Goal: Task Accomplishment & Management: Manage account settings

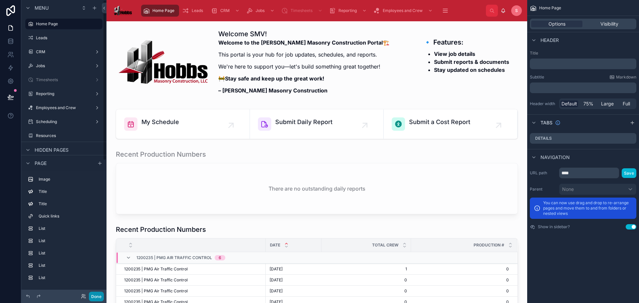
click at [94, 296] on button "Done" at bounding box center [96, 297] width 15 height 10
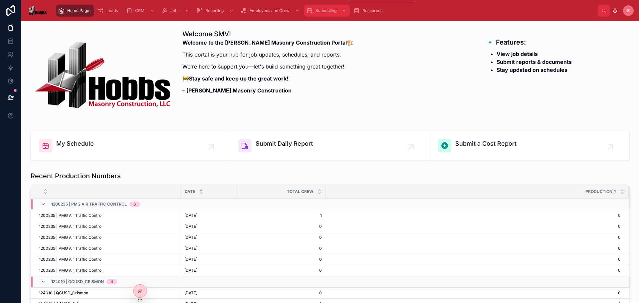
click at [321, 10] on span "Scheduling" at bounding box center [326, 10] width 21 height 5
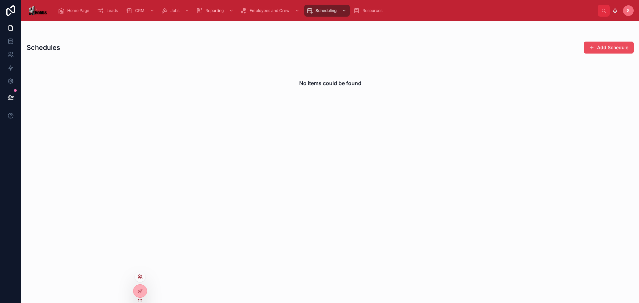
click at [140, 279] on icon at bounding box center [140, 276] width 5 height 5
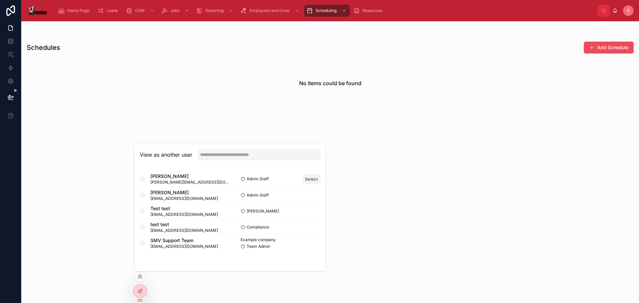
click at [314, 180] on button "Select" at bounding box center [311, 180] width 17 height 10
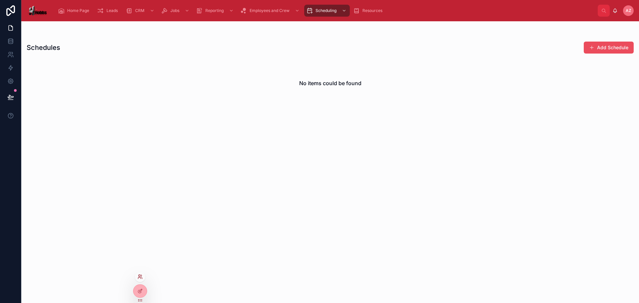
click at [140, 279] on icon at bounding box center [140, 276] width 5 height 5
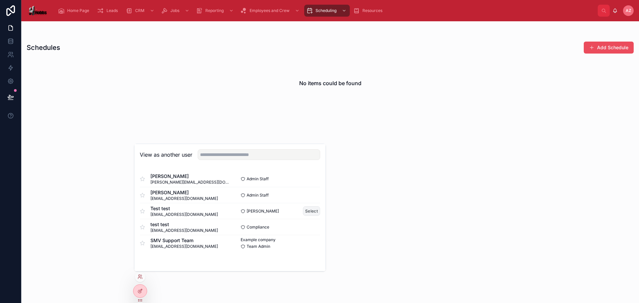
click at [309, 212] on button "Select" at bounding box center [311, 211] width 17 height 10
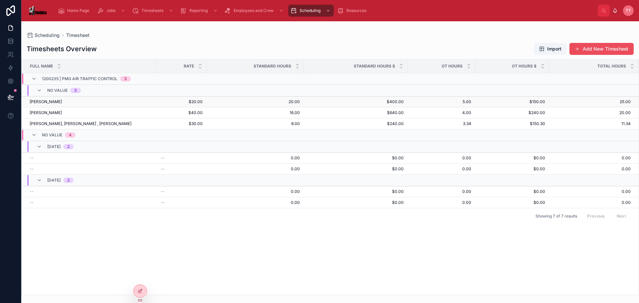
click at [276, 104] on span "20.00" at bounding box center [255, 101] width 89 height 5
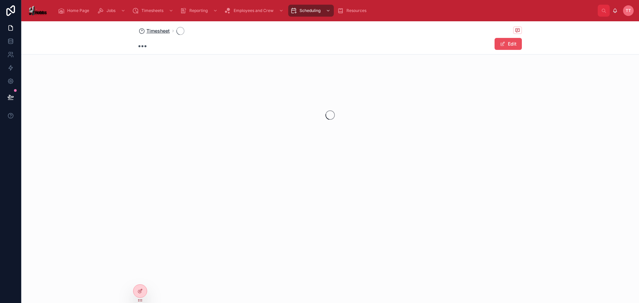
click at [158, 33] on span "Timesheet" at bounding box center [158, 31] width 23 height 7
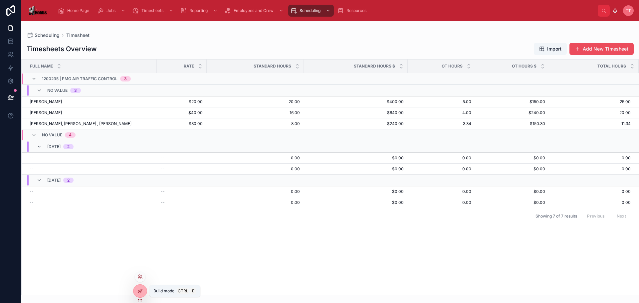
click at [136, 290] on div at bounding box center [140, 291] width 13 height 13
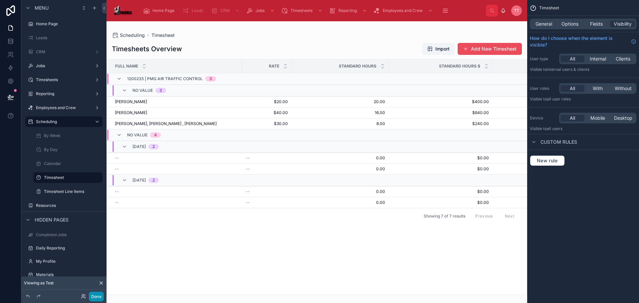
click at [93, 300] on button "Done" at bounding box center [96, 297] width 15 height 10
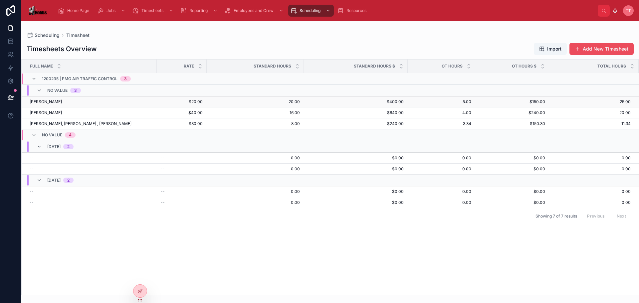
click at [610, 102] on span "25.00" at bounding box center [590, 101] width 81 height 5
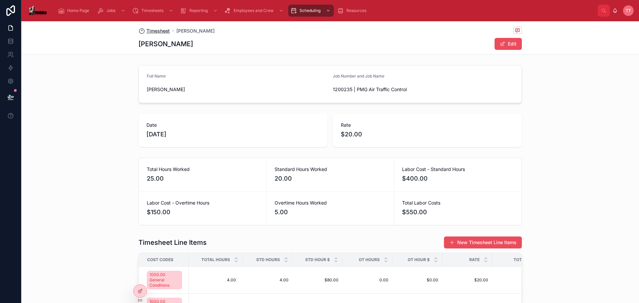
click at [157, 30] on span "Timesheet" at bounding box center [158, 31] width 23 height 7
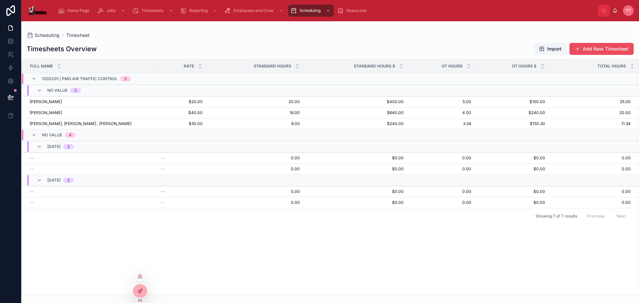
click at [143, 295] on div at bounding box center [140, 291] width 13 height 13
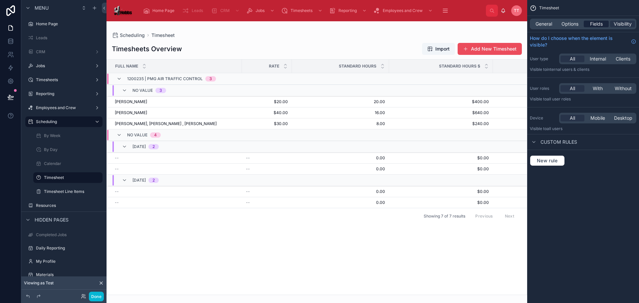
click at [597, 26] on span "Fields" at bounding box center [596, 24] width 13 height 7
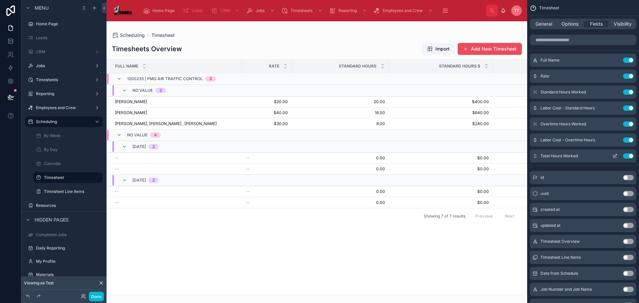
click at [615, 155] on icon "scrollable content" at bounding box center [615, 156] width 5 height 5
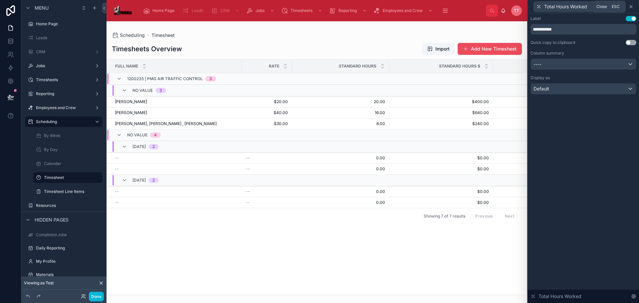
click at [633, 4] on icon at bounding box center [631, 6] width 5 height 5
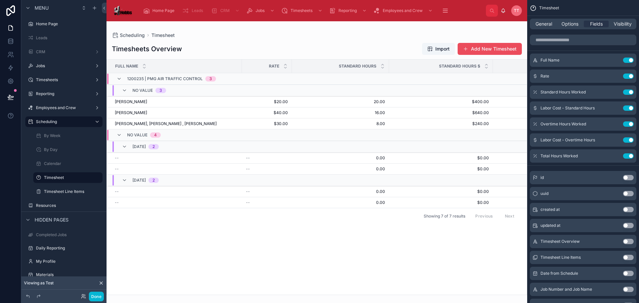
drag, startPoint x: 329, startPoint y: 291, endPoint x: 439, endPoint y: 292, distance: 109.9
click at [439, 292] on div at bounding box center [317, 162] width 421 height 282
click at [96, 298] on button "Done" at bounding box center [96, 297] width 15 height 10
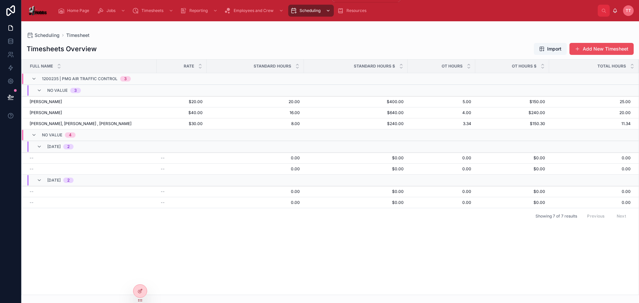
click at [300, 8] on span "Scheduling" at bounding box center [310, 10] width 21 height 5
click at [316, 43] on span "Timesheet Line Items" at bounding box center [314, 41] width 40 height 5
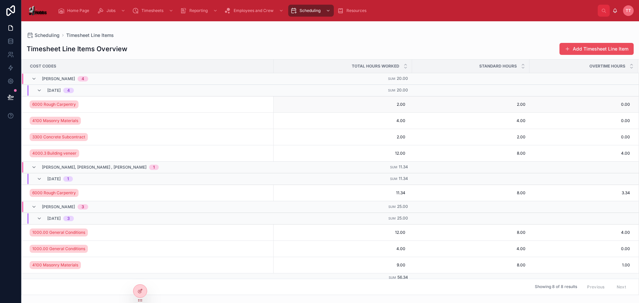
click at [355, 110] on td "2.00 2.00" at bounding box center [343, 104] width 139 height 16
click at [356, 107] on span "2.00" at bounding box center [342, 104] width 125 height 5
click at [387, 41] on div "Timesheet Line Items Overview Add Timesheet Line Item Cost Codes Total Hours Wo…" at bounding box center [330, 167] width 618 height 257
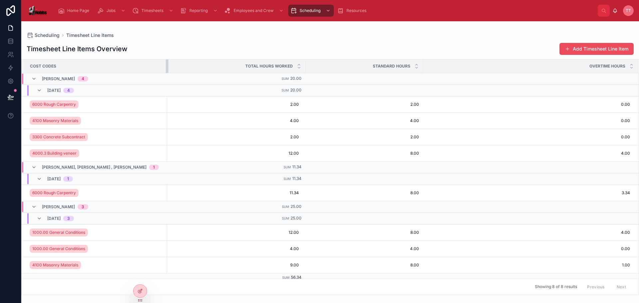
drag, startPoint x: 274, startPoint y: 64, endPoint x: 153, endPoint y: 67, distance: 121.2
click at [166, 67] on div at bounding box center [167, 66] width 3 height 13
click at [140, 288] on div at bounding box center [140, 291] width 13 height 13
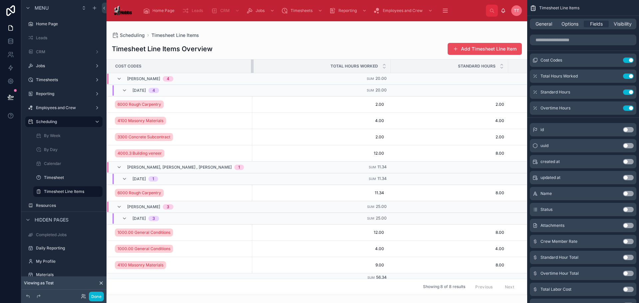
drag, startPoint x: 238, startPoint y: 67, endPoint x: 205, endPoint y: 66, distance: 32.7
click at [205, 66] on th "Cost Codes" at bounding box center [180, 67] width 146 height 14
click at [14, 95] on icon at bounding box center [10, 97] width 7 height 7
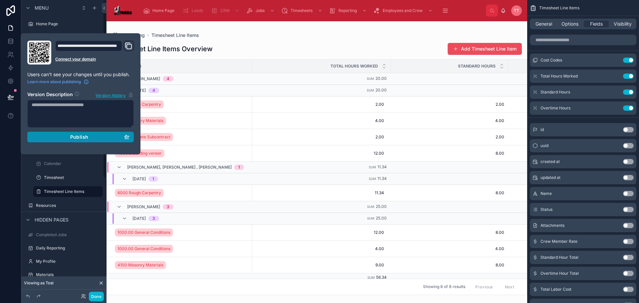
click at [101, 133] on button "Publish" at bounding box center [80, 137] width 107 height 11
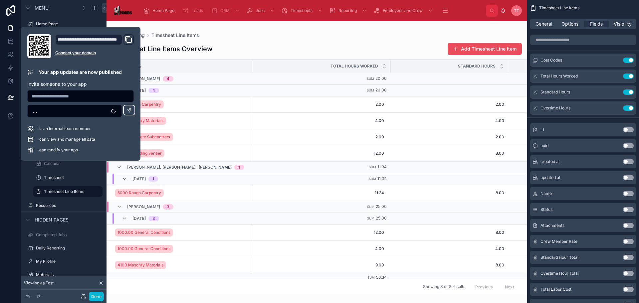
click at [275, 44] on div "Timesheet Line Items Overview Add Timesheet Line Item" at bounding box center [317, 49] width 410 height 13
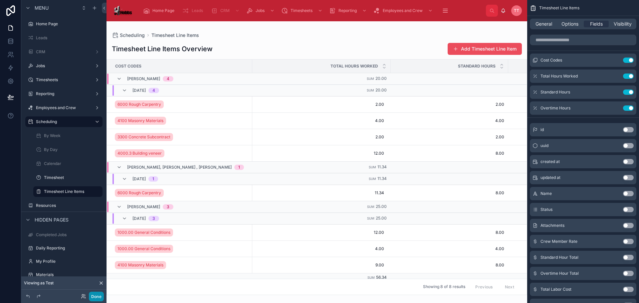
click at [99, 293] on button "Done" at bounding box center [96, 297] width 15 height 10
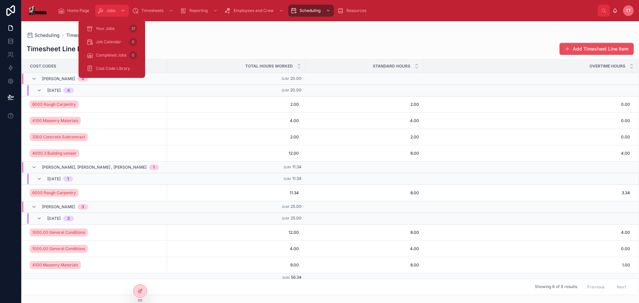
click at [116, 13] on div "Jobs" at bounding box center [112, 10] width 30 height 11
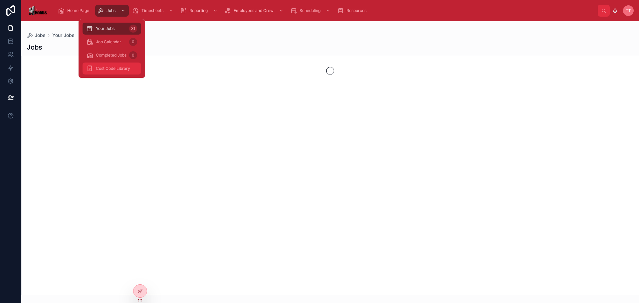
click at [118, 71] on span "Cost Code Library" at bounding box center [113, 68] width 34 height 5
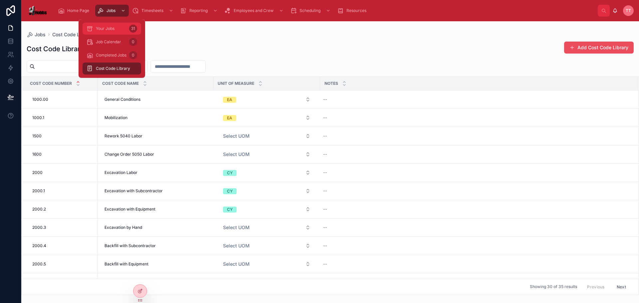
click at [114, 28] on span "Your Jobs" at bounding box center [105, 28] width 19 height 5
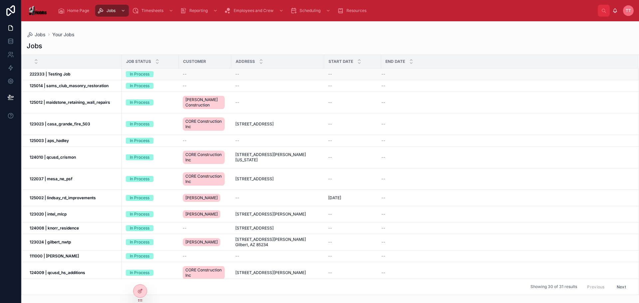
click at [78, 73] on div "222333 | Testing Job 222333 | Testing Job" at bounding box center [74, 74] width 88 height 5
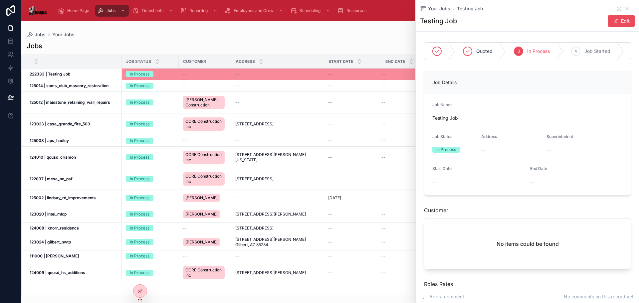
click at [167, 44] on div "Jobs" at bounding box center [330, 45] width 607 height 9
click at [60, 83] on strong "125014 | sams_club_masonry_restoration" at bounding box center [69, 85] width 79 height 5
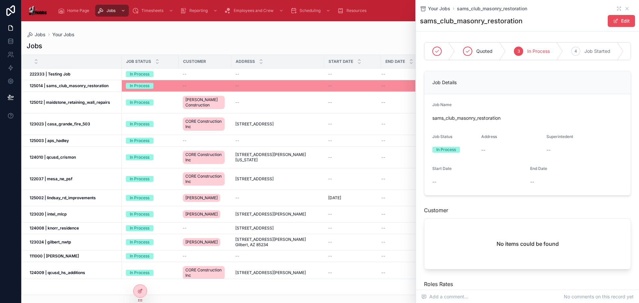
scroll to position [33, 0]
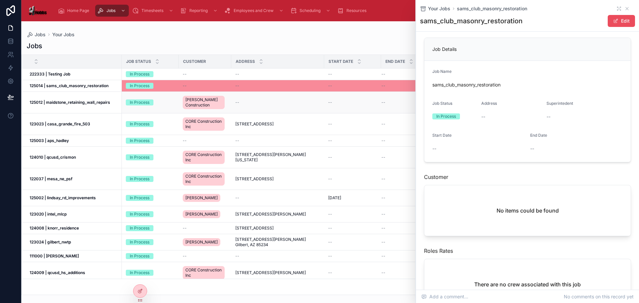
click at [117, 108] on td "125012 | maidstone_retaining_wall_repairs 125012 | maidstone_retaining_wall_rep…" at bounding box center [72, 103] width 100 height 22
click at [172, 101] on div "In Process" at bounding box center [150, 103] width 49 height 6
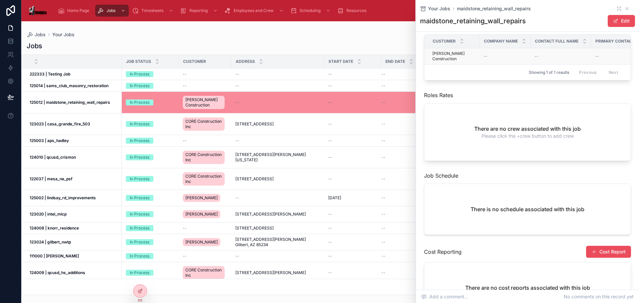
scroll to position [233, 0]
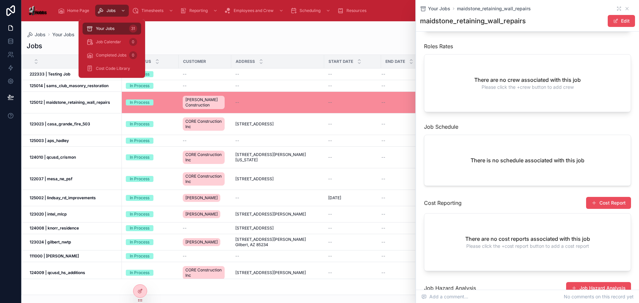
click at [118, 32] on div "Your Jobs 31" at bounding box center [112, 28] width 51 height 11
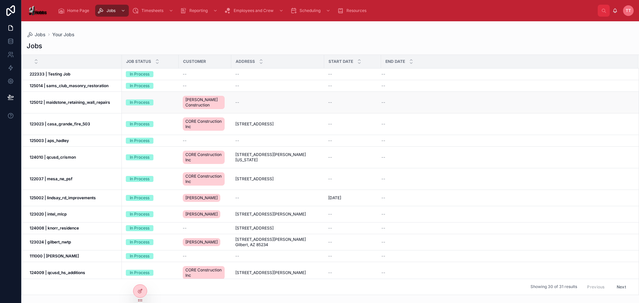
click at [114, 101] on div "125012 | maidstone_retaining_wall_repairs 125012 | maidstone_retaining_wall_rep…" at bounding box center [74, 102] width 88 height 5
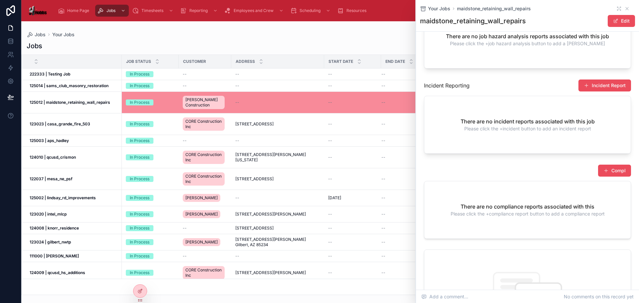
scroll to position [533, 0]
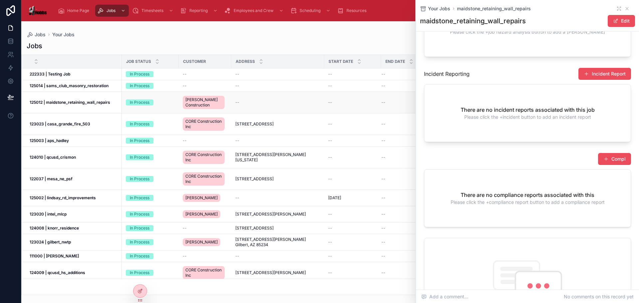
click at [349, 106] on td "--" at bounding box center [352, 103] width 57 height 22
click at [356, 103] on div "--" at bounding box center [352, 102] width 49 height 5
click at [352, 103] on div "--" at bounding box center [352, 102] width 49 height 5
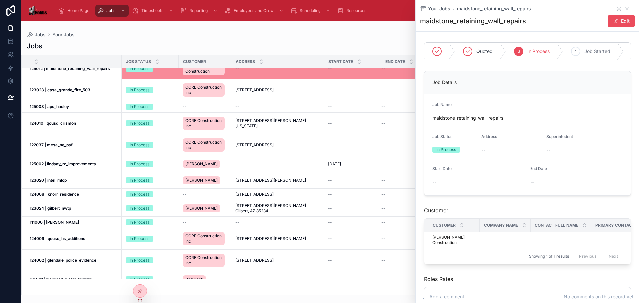
scroll to position [100, 0]
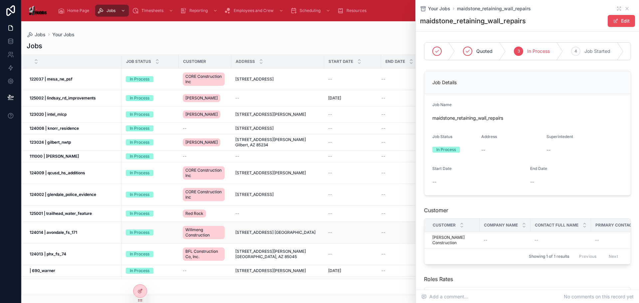
click at [64, 232] on strong "124014 | avondale_fs_171" at bounding box center [54, 232] width 48 height 5
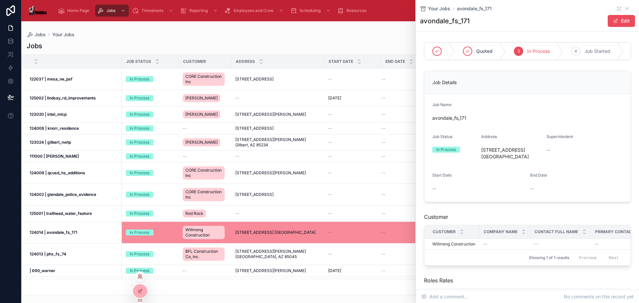
click at [139, 274] on icon at bounding box center [140, 276] width 5 height 5
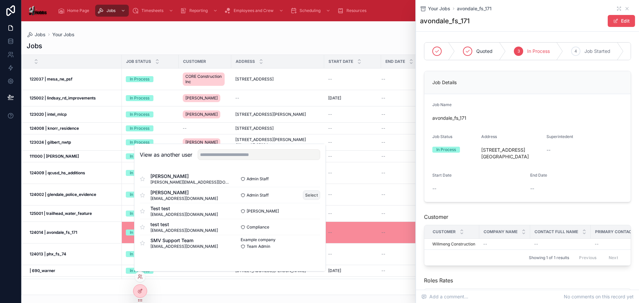
click at [311, 196] on button "Select" at bounding box center [311, 195] width 17 height 10
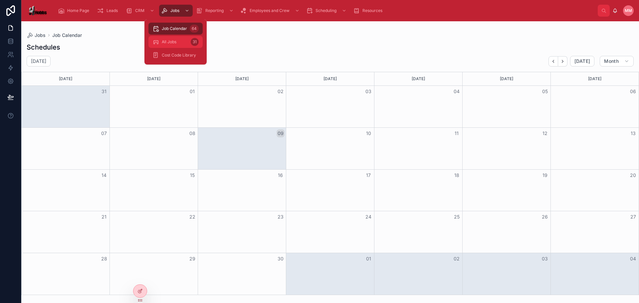
click at [175, 37] on div "All Jobs 31" at bounding box center [176, 42] width 46 height 11
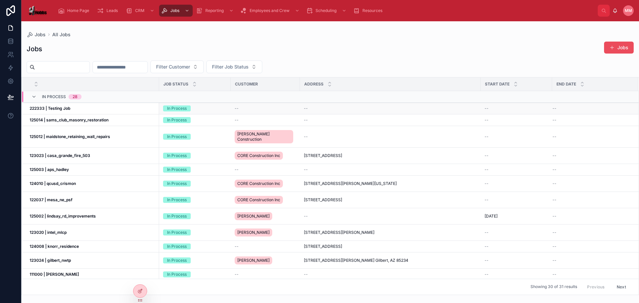
click at [71, 109] on div "222333 | Testing Job 222333 | Testing Job" at bounding box center [93, 108] width 126 height 5
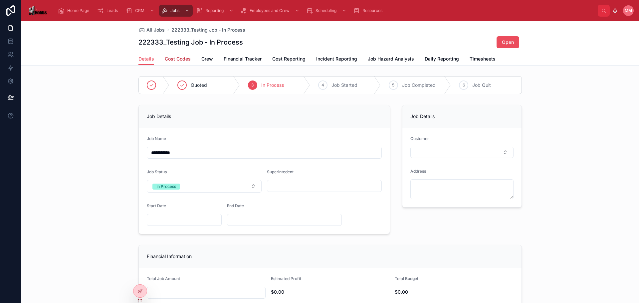
click at [172, 61] on span "Cost Codes" at bounding box center [178, 59] width 26 height 7
click at [168, 58] on span "Cost Codes" at bounding box center [178, 59] width 26 height 7
click at [141, 290] on icon at bounding box center [140, 291] width 5 height 5
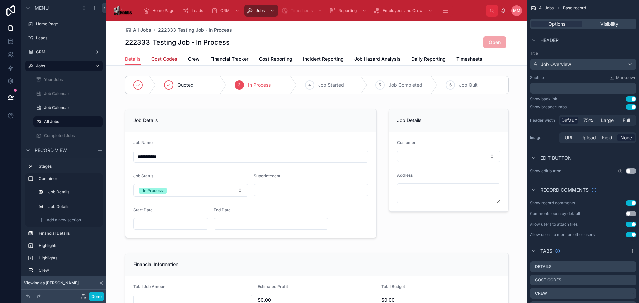
click at [171, 59] on span "Cost Codes" at bounding box center [165, 59] width 26 height 7
click at [254, 49] on div "All Jobs 222333_Testing Job - In Process 222333_Testing Job - In Process Open" at bounding box center [317, 36] width 384 height 31
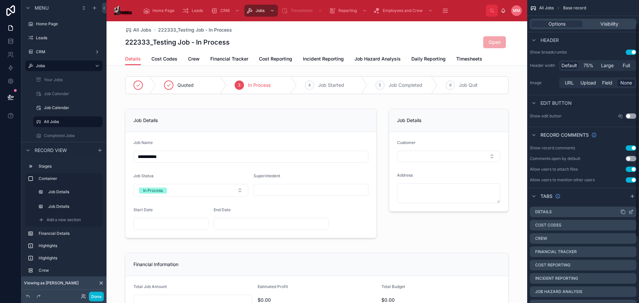
scroll to position [67, 0]
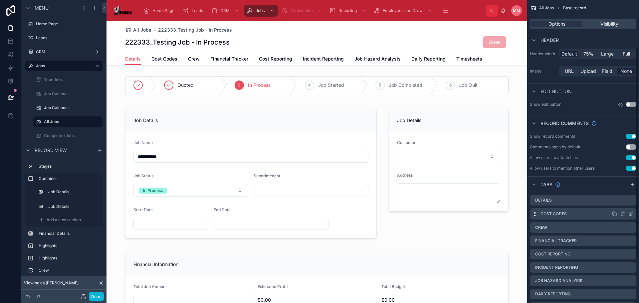
click at [630, 213] on icon "scrollable content" at bounding box center [631, 214] width 3 height 3
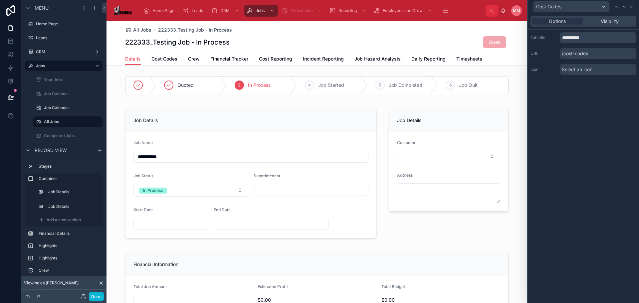
click at [591, 53] on p "/cost-codes" at bounding box center [598, 53] width 77 height 11
click at [587, 55] on p "/cost-codes" at bounding box center [598, 53] width 77 height 11
click at [575, 55] on p "/cost-codes" at bounding box center [598, 53] width 77 height 11
click at [576, 54] on p "/cost-codes" at bounding box center [598, 53] width 77 height 11
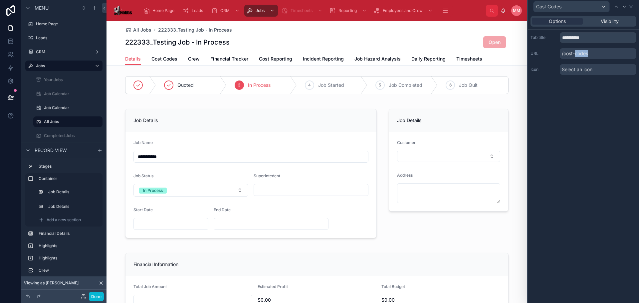
click at [575, 55] on p "/cost-codes" at bounding box center [598, 53] width 77 height 11
click at [91, 299] on button "Done" at bounding box center [96, 297] width 15 height 10
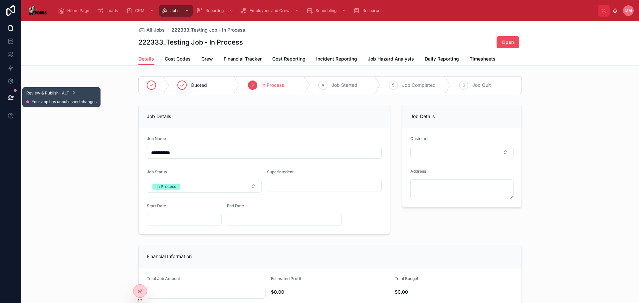
click at [12, 94] on icon at bounding box center [10, 97] width 7 height 7
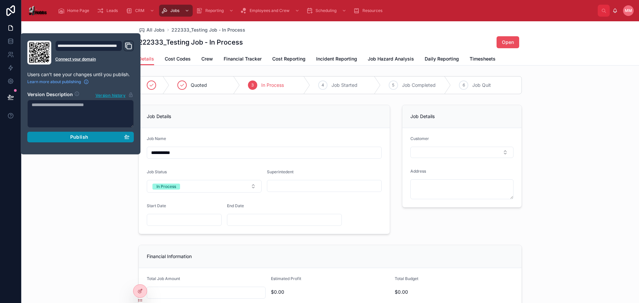
click at [80, 134] on button "Publish" at bounding box center [80, 137] width 107 height 11
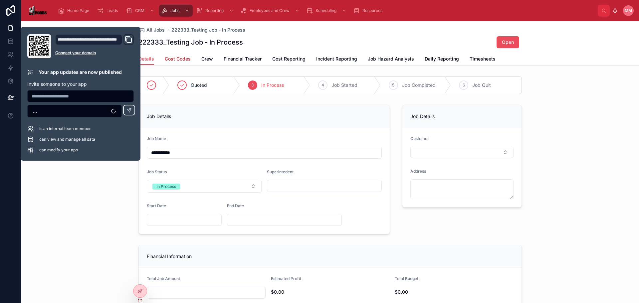
click at [183, 56] on span "Cost Codes" at bounding box center [178, 59] width 26 height 7
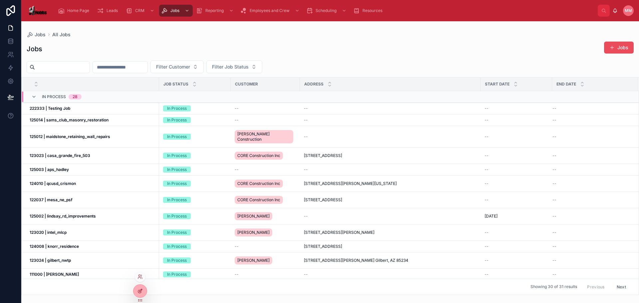
click at [142, 292] on icon at bounding box center [140, 291] width 5 height 5
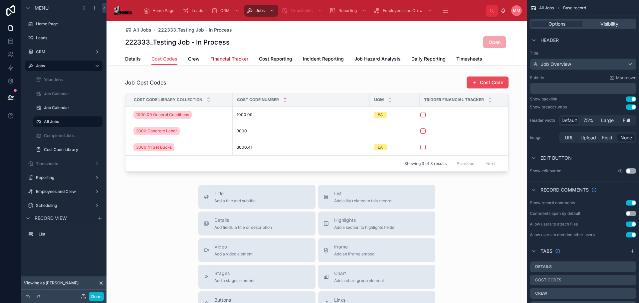
click at [233, 61] on span "Financial Tracker" at bounding box center [229, 59] width 38 height 7
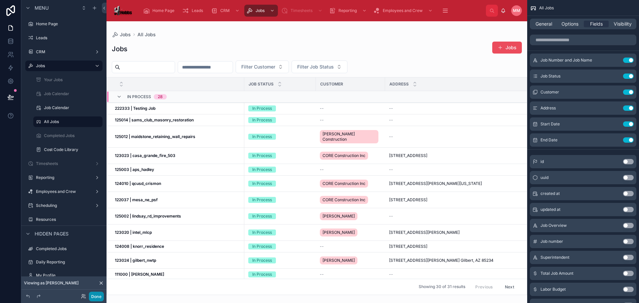
click at [96, 297] on button "Done" at bounding box center [96, 297] width 15 height 10
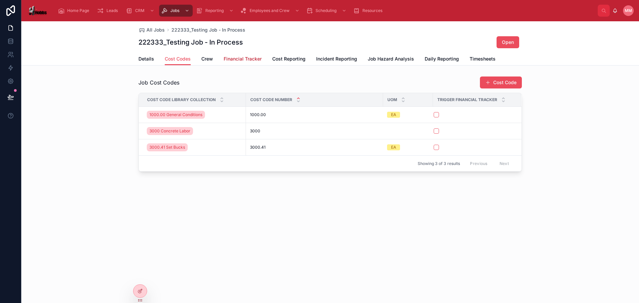
click at [234, 59] on span "Financial Tracker" at bounding box center [243, 59] width 38 height 7
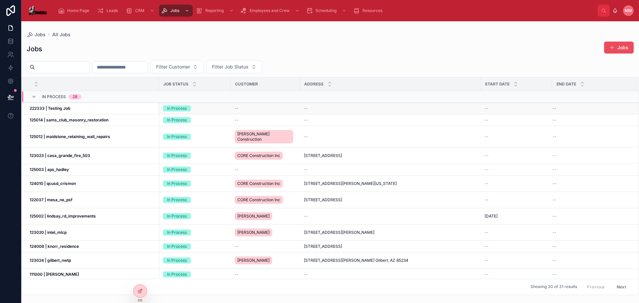
click at [87, 110] on div "222333 | Testing Job 222333 | Testing Job" at bounding box center [93, 108] width 126 height 5
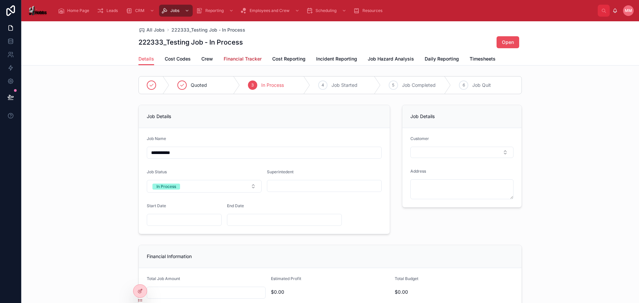
click at [231, 60] on span "Financial Tracker" at bounding box center [243, 59] width 38 height 7
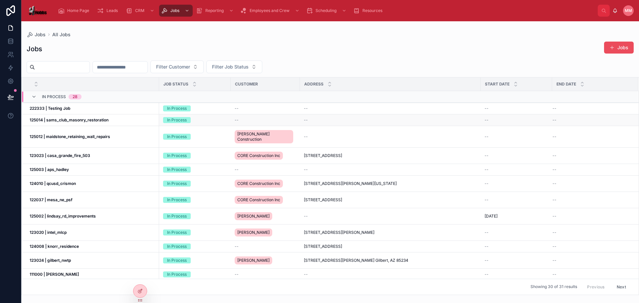
click at [114, 125] on td "125014 | sams_club_masonry_restoration 125014 | sams_club_masonry_restoration" at bounding box center [91, 121] width 138 height 12
click at [112, 123] on div "125014 | sams_club_masonry_restoration 125014 | sams_club_masonry_restoration" at bounding box center [93, 120] width 126 height 5
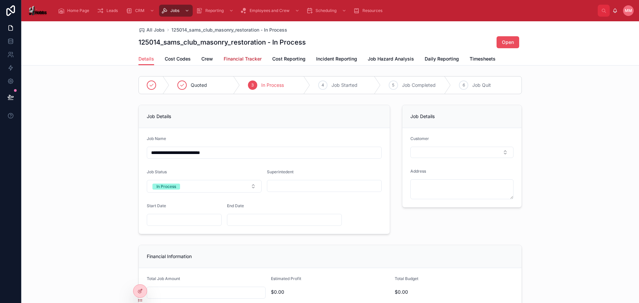
click at [239, 61] on span "Financial Tracker" at bounding box center [243, 59] width 38 height 7
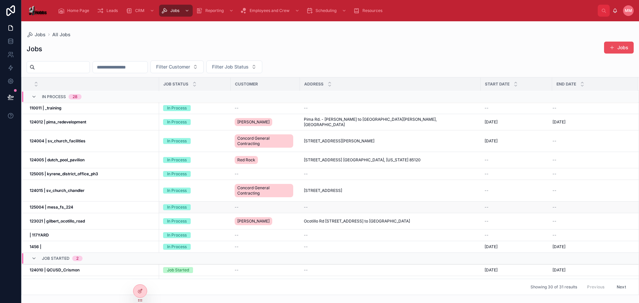
scroll to position [289, 0]
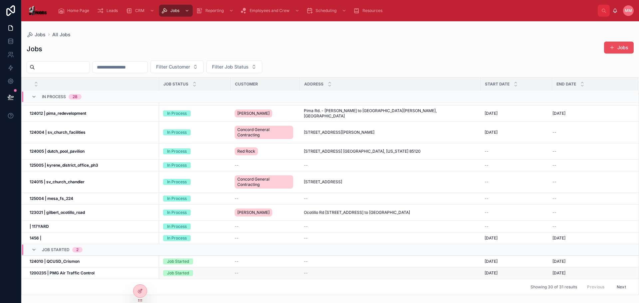
click at [102, 272] on div "1200235 | PMG Air Traffic Control 1200235 | PMG Air Traffic Control" at bounding box center [93, 273] width 126 height 5
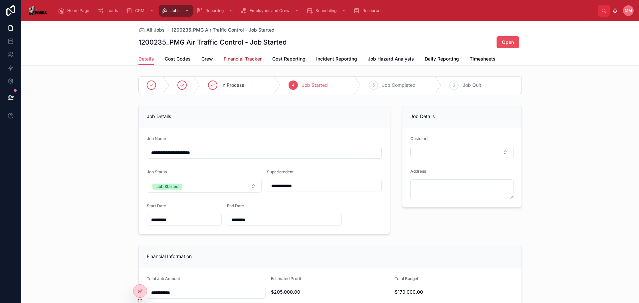
click at [250, 59] on span "Financial Tracker" at bounding box center [243, 59] width 38 height 7
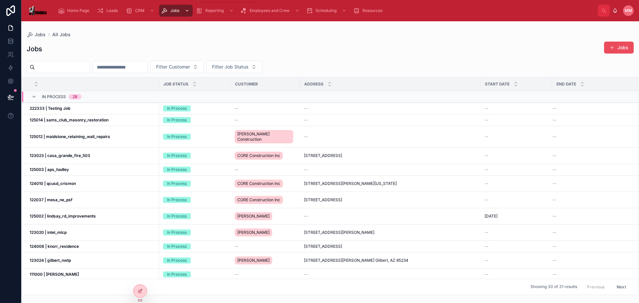
click at [171, 12] on span "Jobs" at bounding box center [175, 10] width 9 height 5
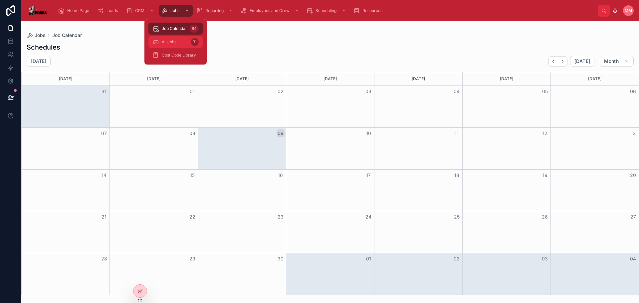
click at [177, 42] on span "All Jobs" at bounding box center [169, 41] width 15 height 5
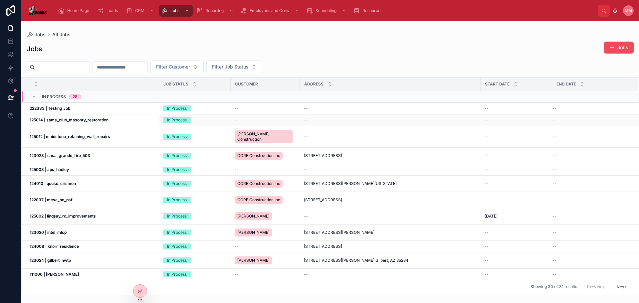
click at [98, 122] on strong "125014 | sams_club_masonry_restoration" at bounding box center [69, 120] width 79 height 5
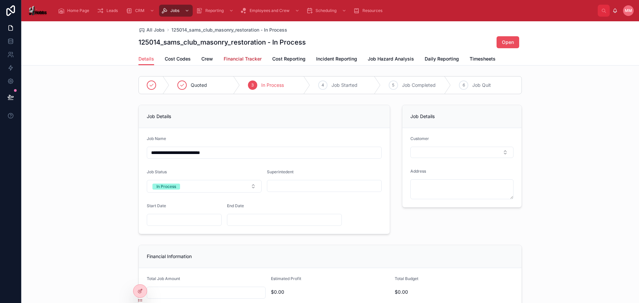
click at [247, 57] on span "Financial Tracker" at bounding box center [243, 59] width 38 height 7
click at [482, 60] on span "Timesheets" at bounding box center [483, 59] width 26 height 7
click at [234, 61] on span "Financial Tracker" at bounding box center [243, 59] width 38 height 7
click at [144, 288] on div at bounding box center [140, 291] width 13 height 13
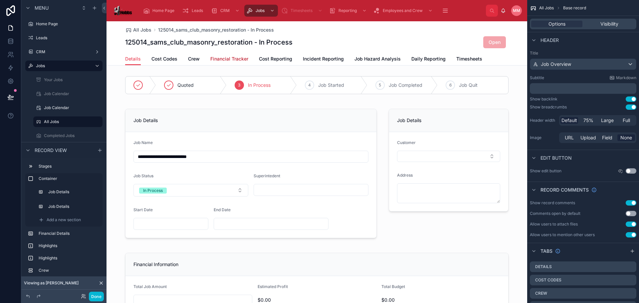
click at [219, 58] on span "Financial Tracker" at bounding box center [229, 59] width 38 height 7
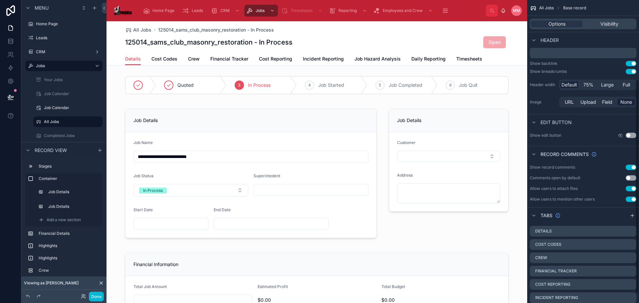
scroll to position [126, 0]
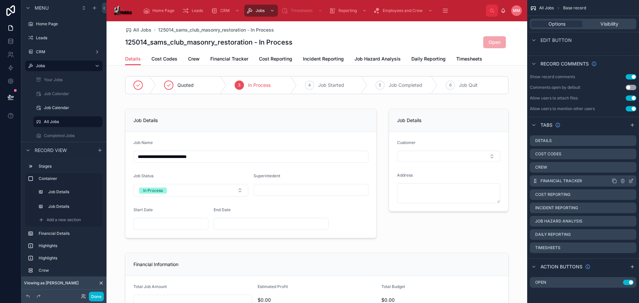
click at [630, 181] on icon "scrollable content" at bounding box center [631, 181] width 5 height 5
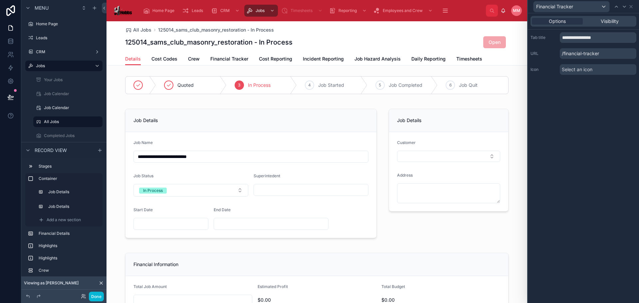
click at [570, 55] on p "/financial-tracker" at bounding box center [598, 53] width 77 height 11
click at [601, 54] on p "/financial-tracker" at bounding box center [598, 53] width 77 height 11
click at [590, 53] on p "/financial-tracker" at bounding box center [598, 53] width 77 height 11
click at [219, 59] on span "Financial Tracker" at bounding box center [229, 59] width 38 height 7
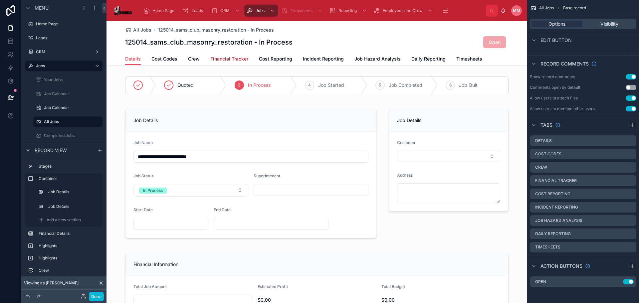
click at [242, 58] on span "Financial Tracker" at bounding box center [229, 59] width 38 height 7
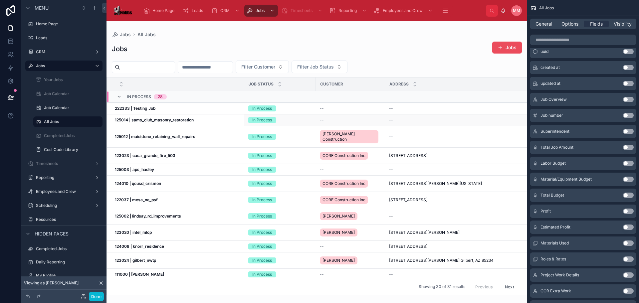
click at [197, 120] on div "125014 | sams_club_masonry_restoration 125014 | sams_club_masonry_restoration" at bounding box center [178, 120] width 126 height 5
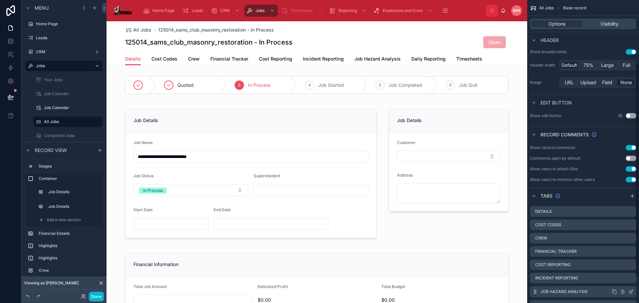
scroll to position [93, 0]
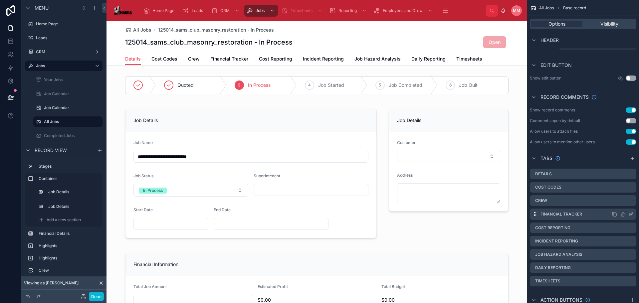
click at [630, 215] on icon "scrollable content" at bounding box center [631, 214] width 5 height 5
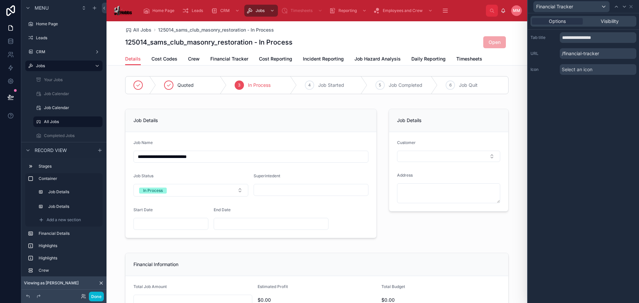
click at [603, 54] on p "/financial-tracker" at bounding box center [598, 53] width 77 height 11
click at [602, 53] on p "/financial-tracker" at bounding box center [598, 53] width 77 height 11
click at [599, 55] on p "/financial-tracker" at bounding box center [598, 53] width 77 height 11
click at [592, 53] on p "/financial-tracker" at bounding box center [598, 53] width 77 height 11
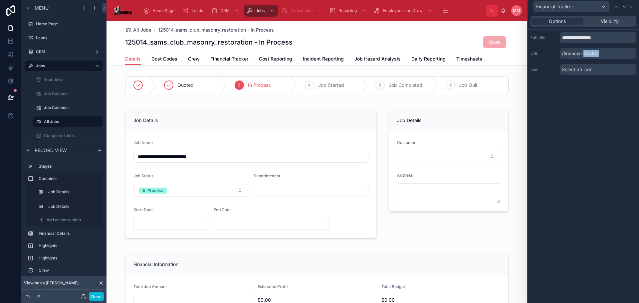
click at [592, 53] on p "/financial-tracker" at bounding box center [598, 53] width 77 height 11
click at [583, 53] on p "/financial-tracker" at bounding box center [598, 53] width 77 height 11
click at [581, 53] on p "/financial-tracker" at bounding box center [598, 53] width 77 height 11
click at [588, 54] on p "/financial-tracker" at bounding box center [598, 53] width 77 height 11
click at [236, 59] on span "Financial Tracker" at bounding box center [229, 59] width 38 height 7
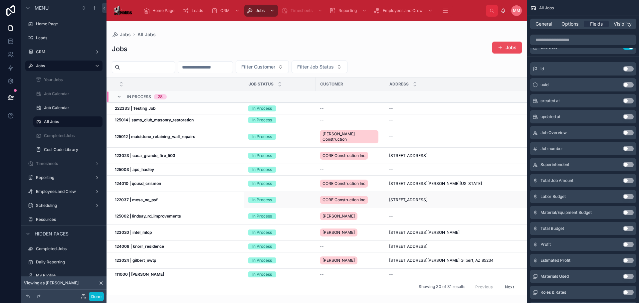
click at [138, 203] on td "122037 | mesa_ne_psf 122037 | mesa_ne_psf" at bounding box center [176, 200] width 138 height 16
click at [98, 295] on button "Done" at bounding box center [96, 297] width 15 height 10
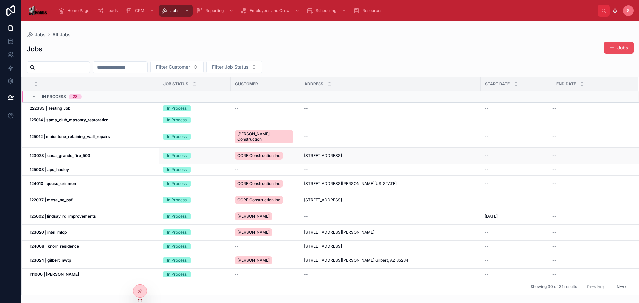
click at [114, 154] on div "123023 | casa_grande_fire_503 123023 | casa_grande_fire_503" at bounding box center [93, 155] width 126 height 5
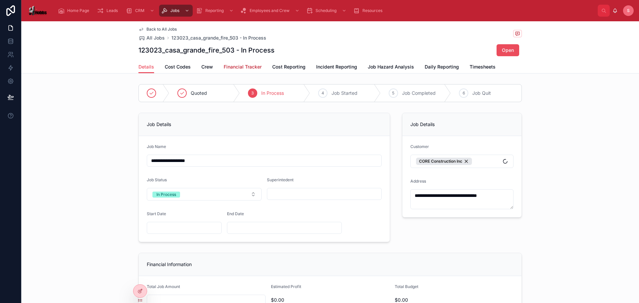
click at [242, 69] on span "Financial Tracker" at bounding box center [243, 67] width 38 height 7
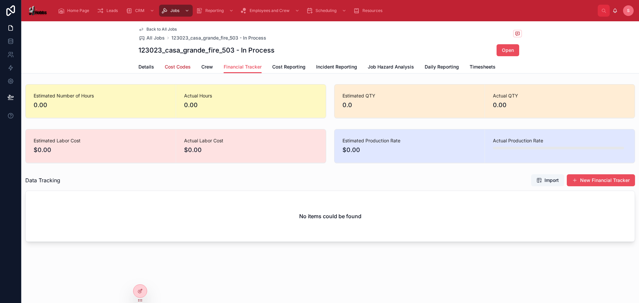
click at [180, 67] on span "Cost Codes" at bounding box center [178, 67] width 26 height 7
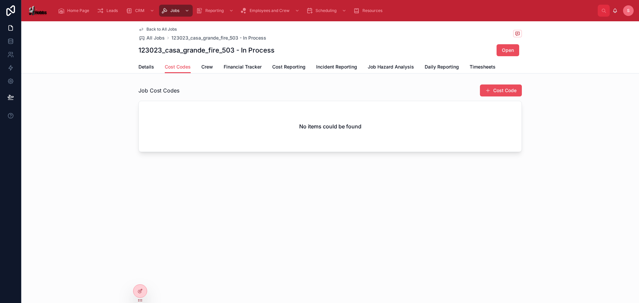
click at [160, 30] on span "Back to All Jobs" at bounding box center [162, 29] width 30 height 5
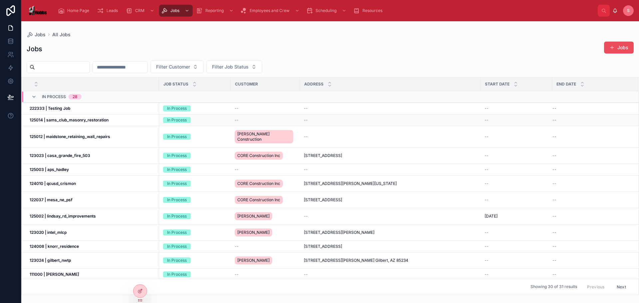
click at [86, 119] on strong "125014 | sams_club_masonry_restoration" at bounding box center [69, 120] width 79 height 5
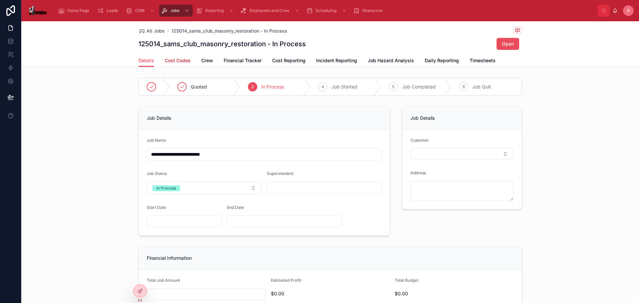
click at [176, 61] on span "Cost Codes" at bounding box center [178, 60] width 26 height 7
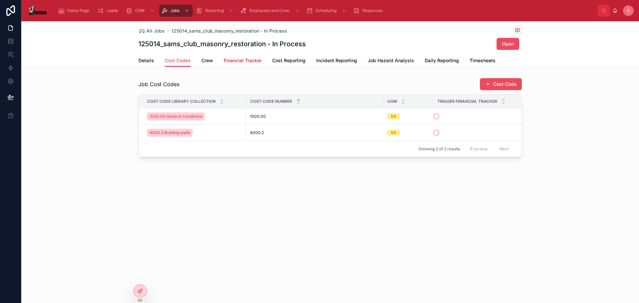
click at [239, 58] on span "Financial Tracker" at bounding box center [243, 60] width 38 height 7
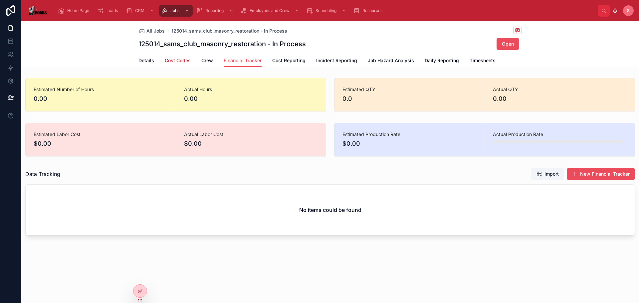
click at [178, 59] on span "Cost Codes" at bounding box center [178, 60] width 26 height 7
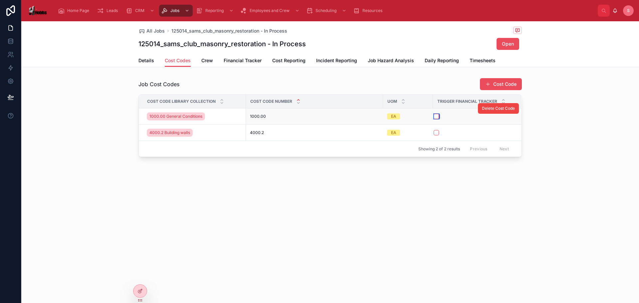
click at [437, 117] on button "button" at bounding box center [436, 116] width 5 height 5
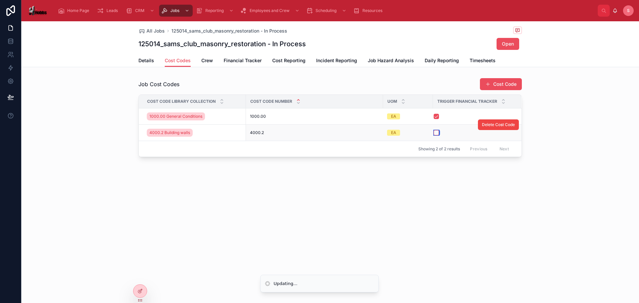
click at [437, 133] on button "button" at bounding box center [436, 132] width 5 height 5
click at [236, 62] on span "Financial Tracker" at bounding box center [243, 60] width 38 height 7
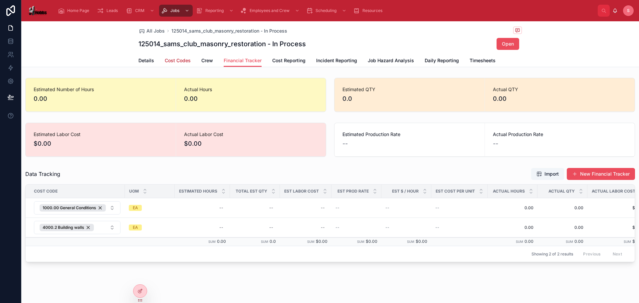
click at [175, 63] on span "Cost Codes" at bounding box center [178, 60] width 26 height 7
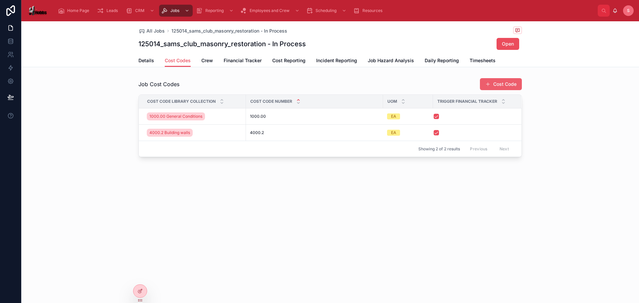
click at [499, 85] on button "Cost Code" at bounding box center [501, 84] width 42 height 12
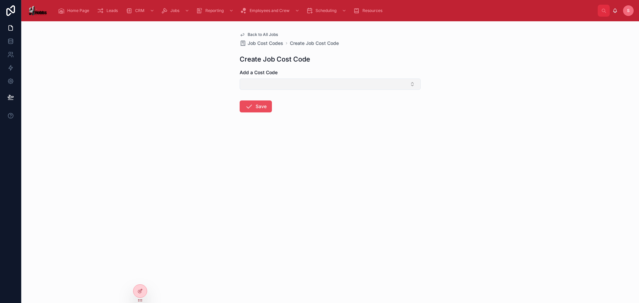
click at [266, 84] on button "Select Button" at bounding box center [330, 84] width 181 height 11
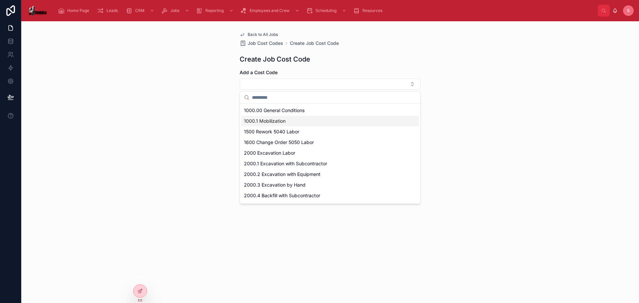
click at [284, 120] on span "1000.1 Mobilization" at bounding box center [265, 121] width 42 height 7
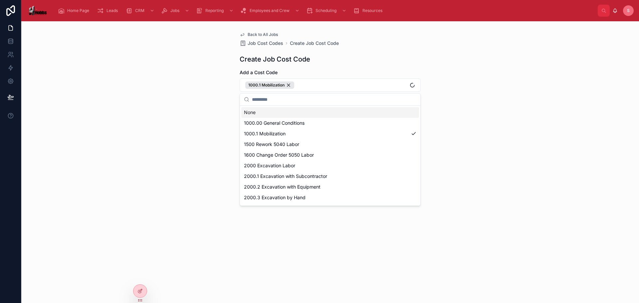
click at [205, 109] on div "Back to All Jobs Job Cost Codes Create Job Cost Code Create Job Cost Code Add a…" at bounding box center [330, 162] width 618 height 282
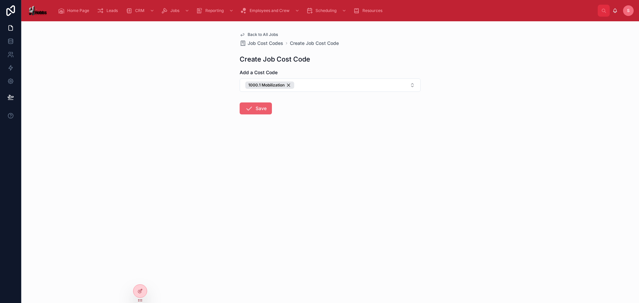
click at [255, 109] on button "Save" at bounding box center [256, 109] width 32 height 12
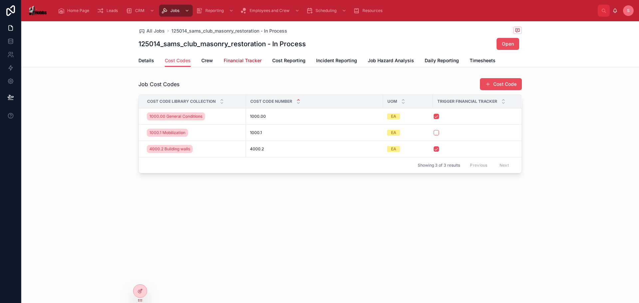
click at [241, 61] on span "Financial Tracker" at bounding box center [243, 60] width 38 height 7
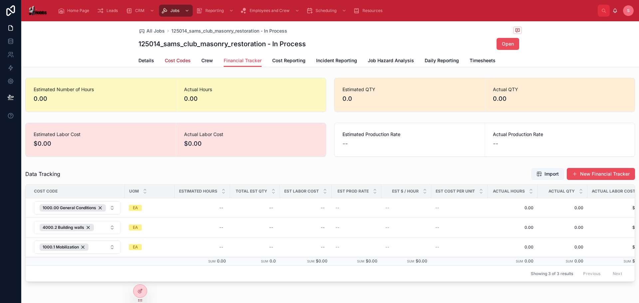
click at [175, 59] on span "Cost Codes" at bounding box center [178, 60] width 26 height 7
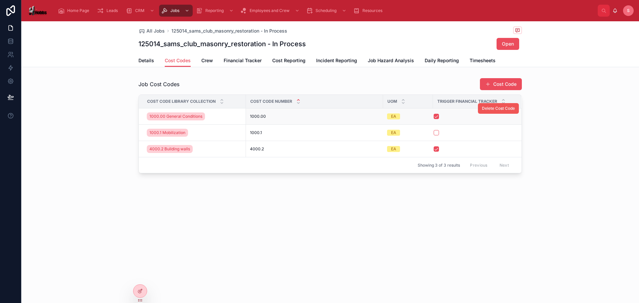
click at [490, 108] on span "Delete Cost Code" at bounding box center [498, 108] width 33 height 5
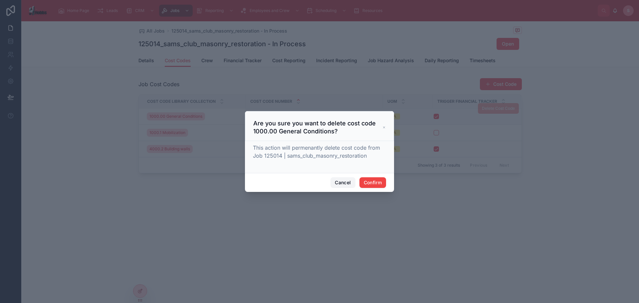
click at [341, 183] on button "Cancel" at bounding box center [343, 183] width 25 height 11
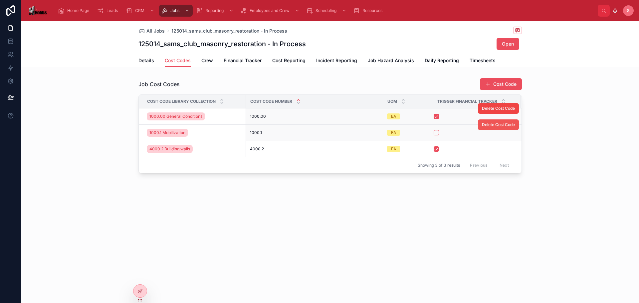
click at [496, 125] on span "Delete Cost Code" at bounding box center [498, 124] width 33 height 5
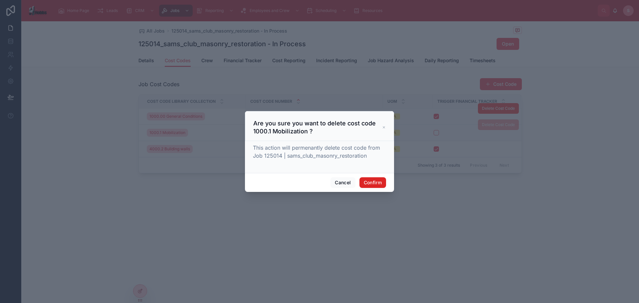
click at [374, 180] on button "Confirm" at bounding box center [373, 183] width 27 height 11
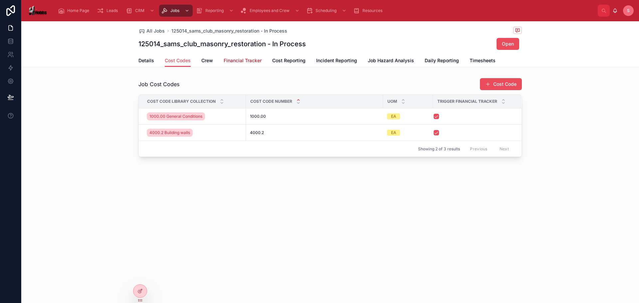
click at [242, 63] on span "Financial Tracker" at bounding box center [243, 60] width 38 height 7
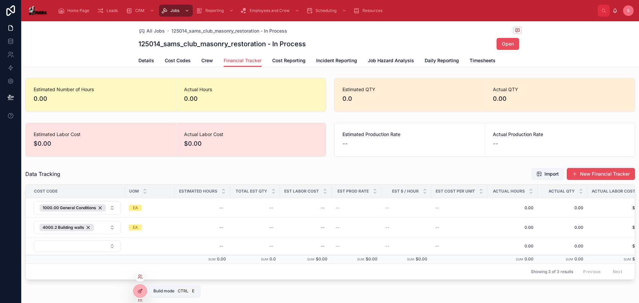
click at [143, 291] on div at bounding box center [140, 291] width 13 height 13
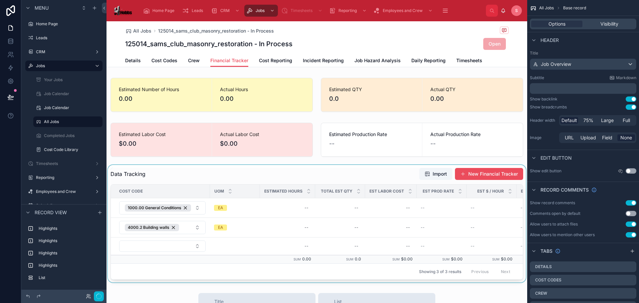
click at [214, 174] on div at bounding box center [317, 224] width 421 height 118
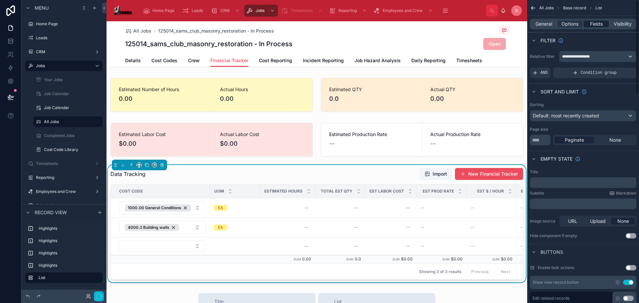
click at [594, 22] on span "Fields" at bounding box center [596, 24] width 13 height 7
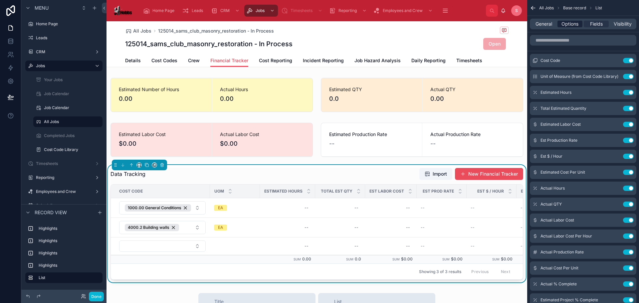
click at [572, 25] on span "Options" at bounding box center [570, 24] width 17 height 7
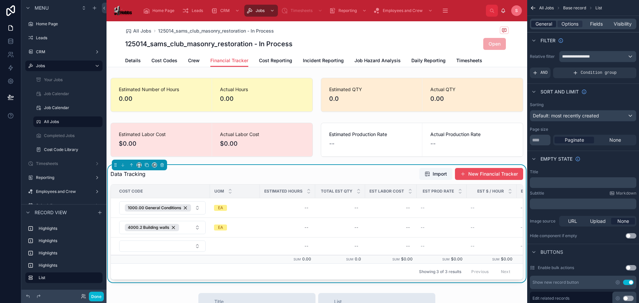
click at [541, 21] on span "General" at bounding box center [544, 24] width 17 height 7
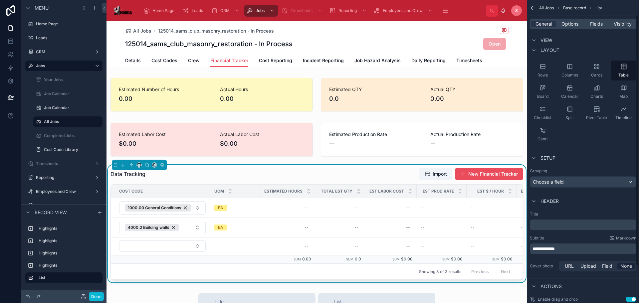
scroll to position [63, 0]
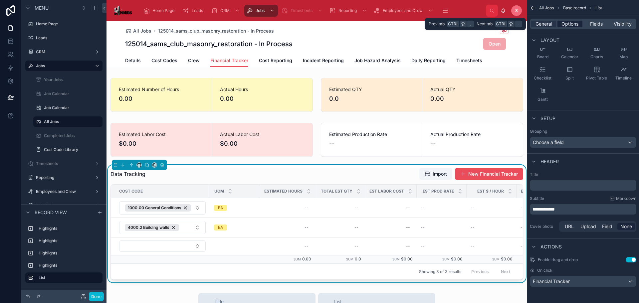
click at [564, 24] on span "Options" at bounding box center [570, 24] width 17 height 7
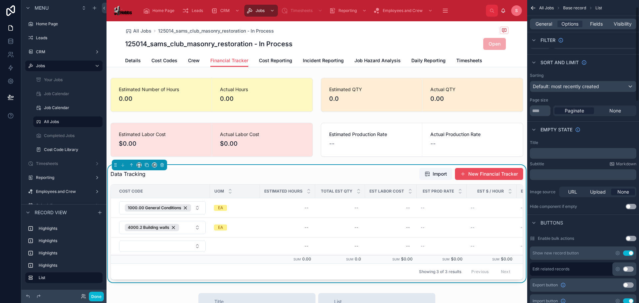
scroll to position [0, 0]
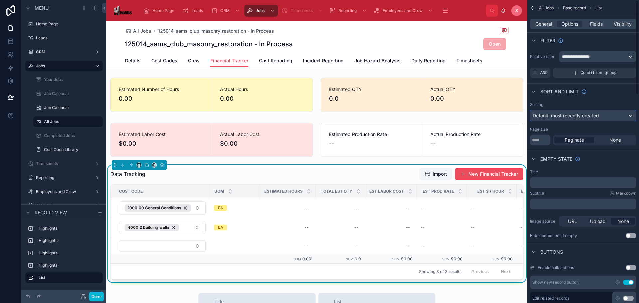
click at [571, 119] on span "Default: most recently created" at bounding box center [566, 116] width 66 height 7
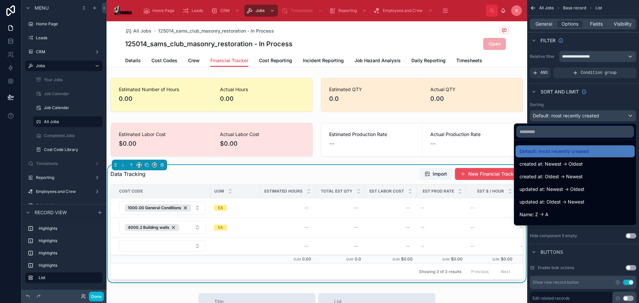
click at [517, 134] on input "text" at bounding box center [575, 132] width 117 height 11
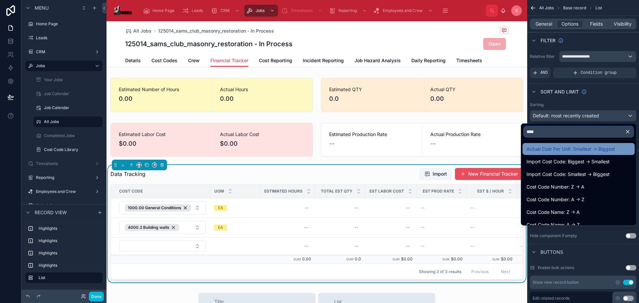
scroll to position [123, 0]
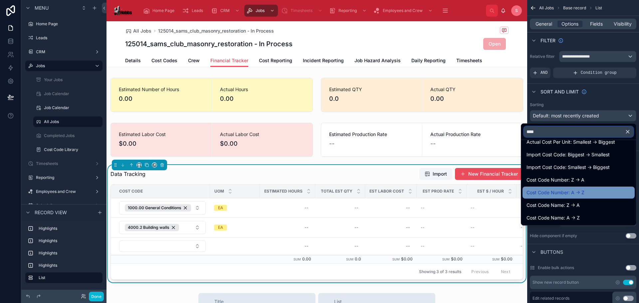
type input "****"
click at [583, 191] on div "Cost Code Number: A -> Z" at bounding box center [579, 193] width 104 height 8
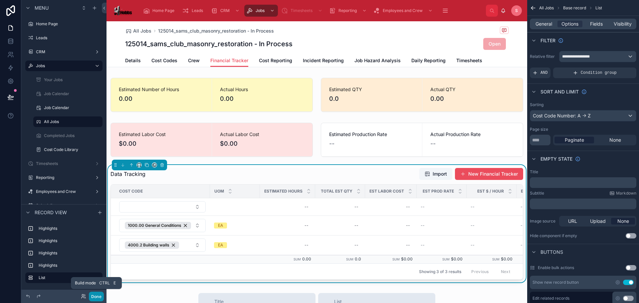
click at [100, 297] on button "Done" at bounding box center [96, 297] width 15 height 10
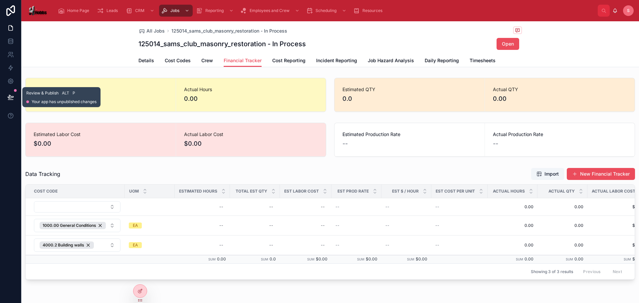
click at [12, 97] on icon at bounding box center [11, 96] width 6 height 3
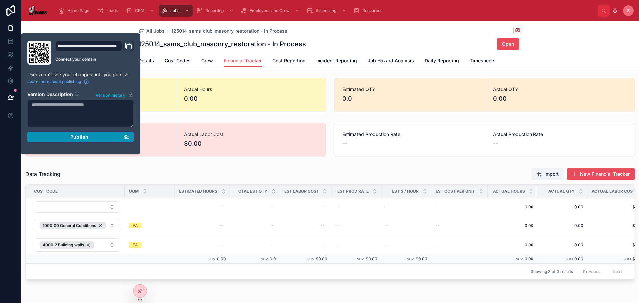
click at [92, 135] on div "Publish" at bounding box center [81, 137] width 98 height 6
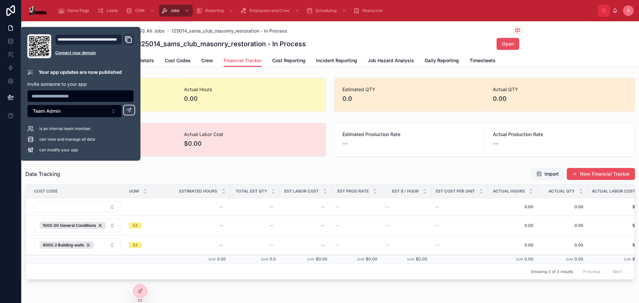
click at [363, 163] on div "Estimated Number of Hours 0.00 Actual Hours 0.00 Estimated QTY 0.0 Actual QTY 0…" at bounding box center [330, 178] width 618 height 207
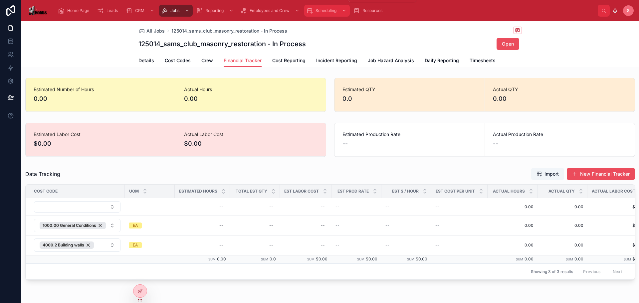
click at [323, 11] on span "Scheduling" at bounding box center [326, 10] width 21 height 5
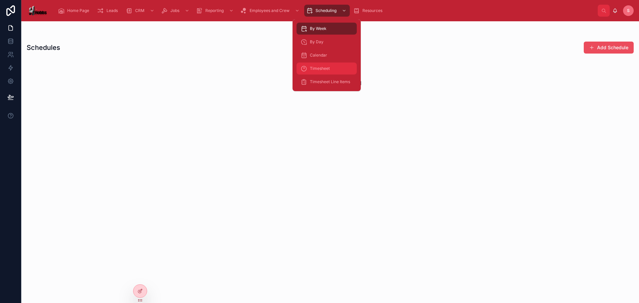
click at [321, 69] on span "Timesheet" at bounding box center [320, 68] width 20 height 5
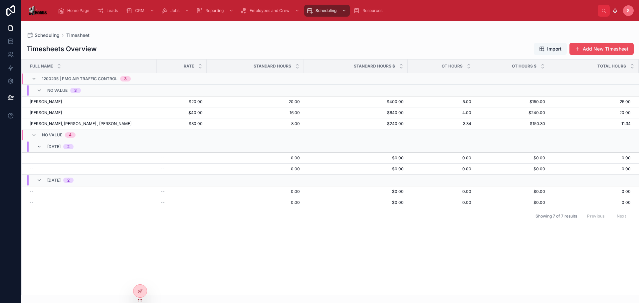
click at [559, 49] on span "Import" at bounding box center [554, 49] width 14 height 7
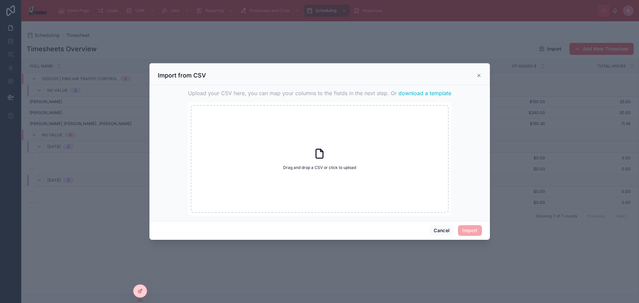
click at [406, 91] on span "download a template" at bounding box center [425, 93] width 53 height 8
click at [478, 76] on icon at bounding box center [479, 75] width 5 height 5
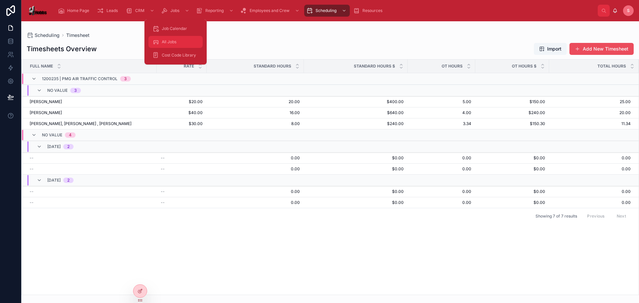
click at [170, 38] on div "All Jobs" at bounding box center [176, 42] width 46 height 11
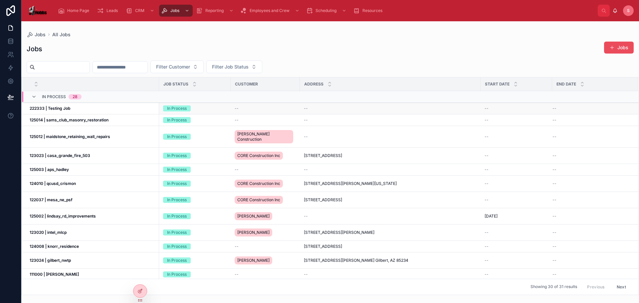
click at [70, 109] on strong "222333 | Testing Job" at bounding box center [50, 108] width 41 height 5
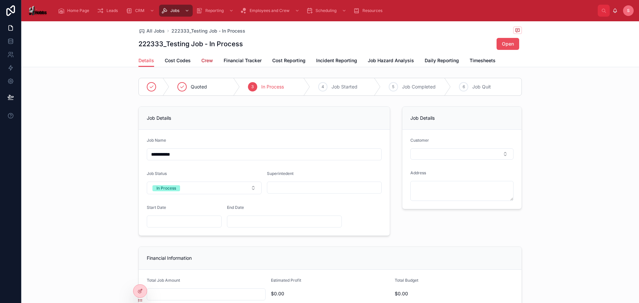
click at [203, 60] on span "Crew" at bounding box center [207, 60] width 12 height 7
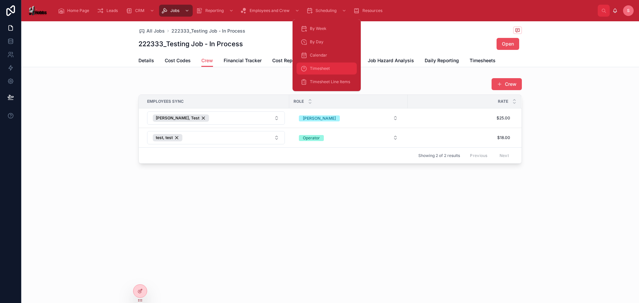
click at [327, 68] on span "Timesheet" at bounding box center [320, 68] width 20 height 5
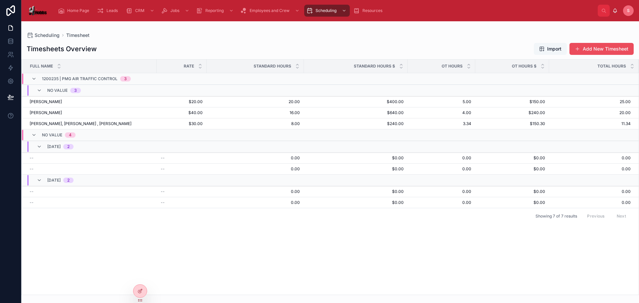
click at [540, 50] on span "Import" at bounding box center [551, 49] width 22 height 7
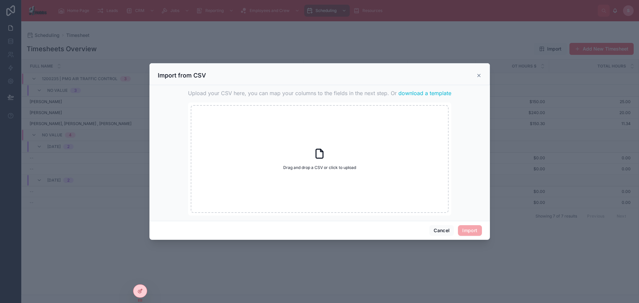
click at [415, 92] on span "download a template" at bounding box center [425, 93] width 53 height 8
click at [477, 76] on icon at bounding box center [479, 75] width 5 height 5
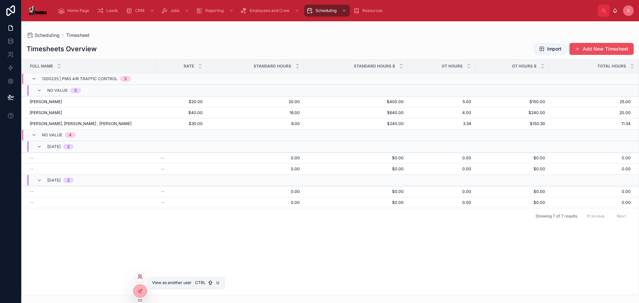
click at [138, 276] on icon at bounding box center [140, 276] width 5 height 5
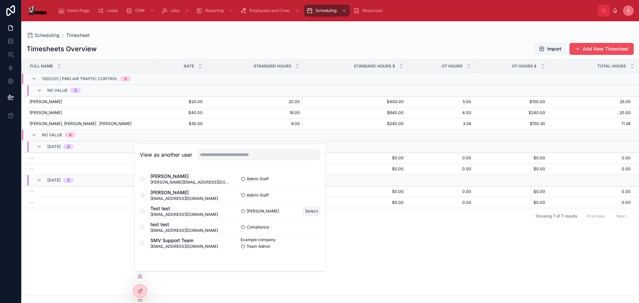
click at [307, 213] on button "Select" at bounding box center [311, 211] width 17 height 10
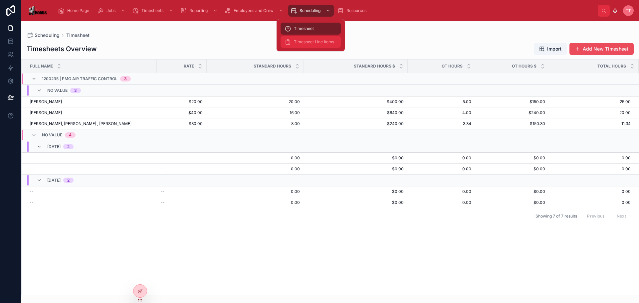
click at [325, 45] on div "Timesheet Line Items" at bounding box center [311, 42] width 52 height 11
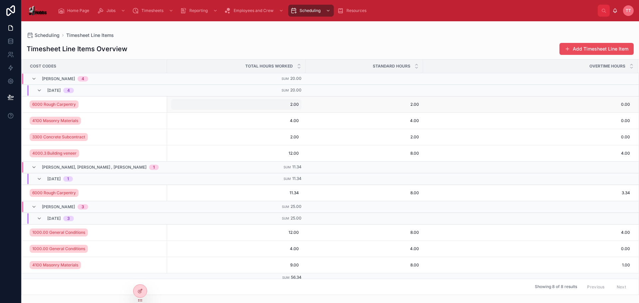
click at [254, 108] on div "2.00 2.00" at bounding box center [236, 104] width 131 height 11
click at [175, 117] on input "****" at bounding box center [177, 114] width 63 height 9
click at [222, 110] on button "submit" at bounding box center [226, 114] width 8 height 8
click at [256, 122] on span "4.00" at bounding box center [236, 120] width 125 height 5
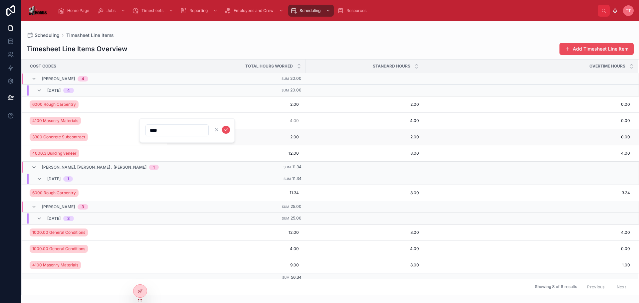
drag, startPoint x: 174, startPoint y: 131, endPoint x: 120, endPoint y: 130, distance: 54.0
click at [120, 130] on div "Home Page Jobs Timesheets Reporting Employees and Crew Scheduling Resources Tt …" at bounding box center [330, 151] width 618 height 303
click at [150, 129] on input "****" at bounding box center [177, 130] width 63 height 9
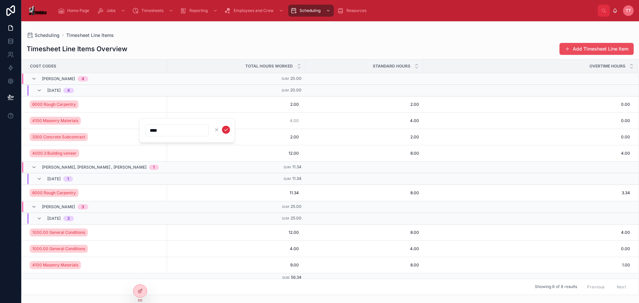
type input "****"
click at [228, 132] on icon "submit" at bounding box center [225, 129] width 5 height 5
click at [254, 139] on span "2.00" at bounding box center [236, 137] width 125 height 5
drag, startPoint x: 182, startPoint y: 149, endPoint x: 149, endPoint y: 147, distance: 33.7
click at [149, 147] on input "****" at bounding box center [177, 146] width 63 height 9
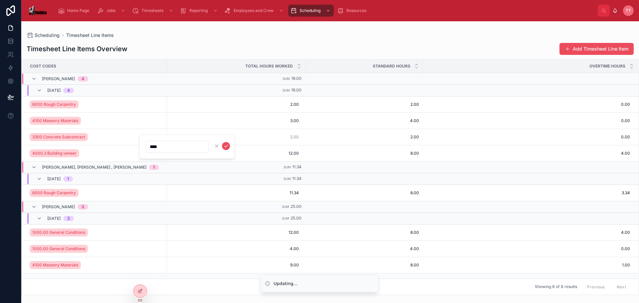
type input "****"
click button "submit" at bounding box center [226, 146] width 8 height 8
click at [221, 152] on span "12.00" at bounding box center [236, 153] width 125 height 5
click at [231, 49] on div "Timesheet Line Items Overview Add Timesheet Line Item" at bounding box center [330, 49] width 607 height 13
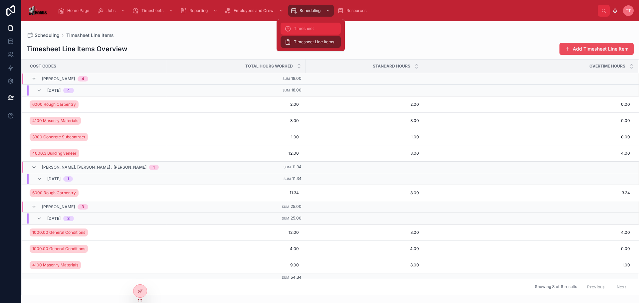
click at [308, 28] on span "Timesheet" at bounding box center [304, 28] width 20 height 5
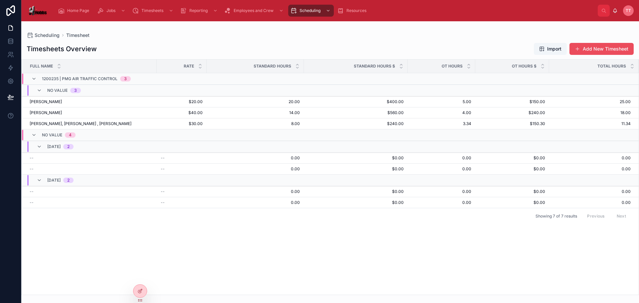
click at [44, 102] on span "[PERSON_NAME]" at bounding box center [46, 101] width 32 height 5
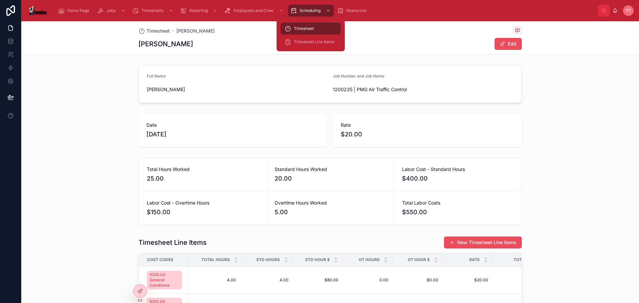
drag, startPoint x: 311, startPoint y: 31, endPoint x: 310, endPoint y: 36, distance: 4.4
click at [311, 31] on div "Timesheet" at bounding box center [311, 28] width 52 height 11
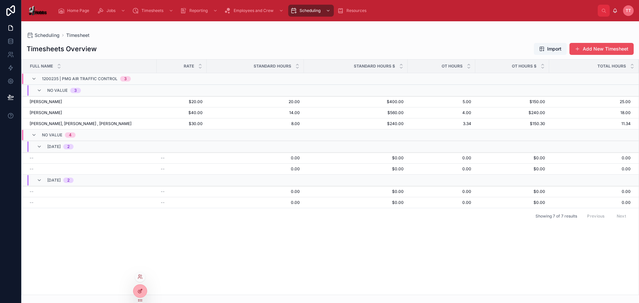
click at [142, 296] on div at bounding box center [140, 291] width 13 height 13
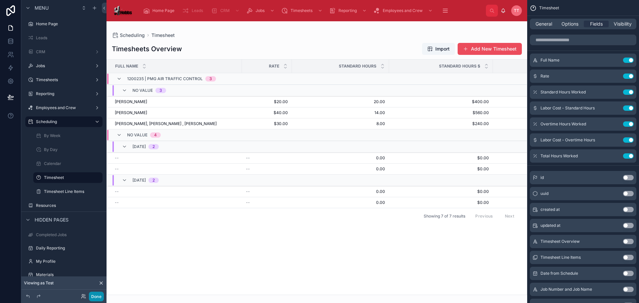
click at [99, 296] on button "Done" at bounding box center [96, 297] width 15 height 10
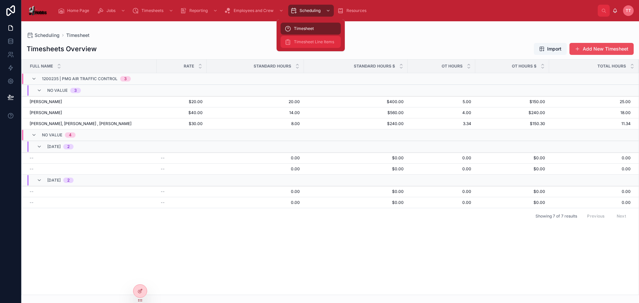
click at [310, 45] on div "Timesheet Line Items" at bounding box center [311, 42] width 52 height 11
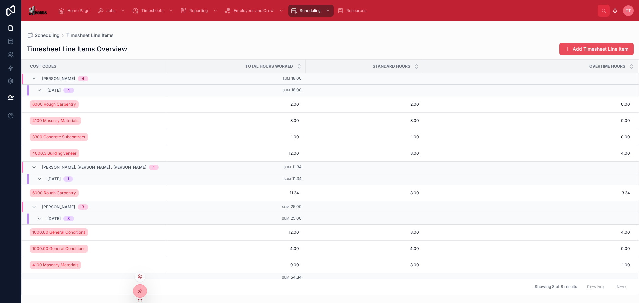
click at [141, 286] on div at bounding box center [140, 291] width 13 height 13
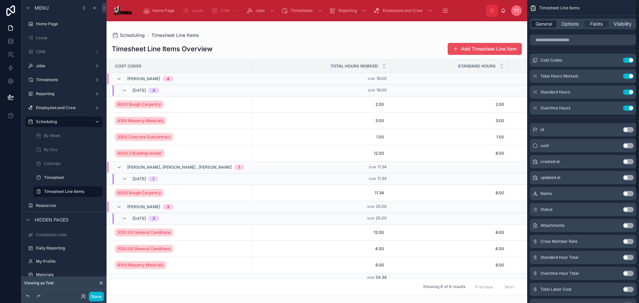
click at [550, 22] on span "General" at bounding box center [544, 24] width 17 height 7
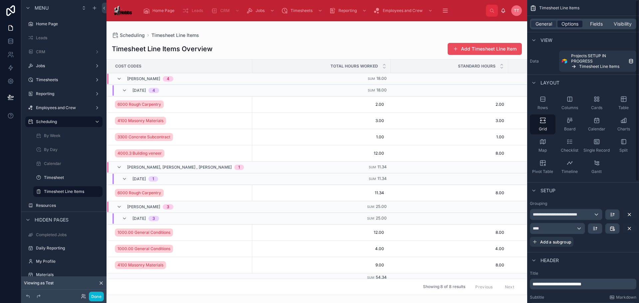
click at [574, 24] on span "Options" at bounding box center [570, 24] width 17 height 7
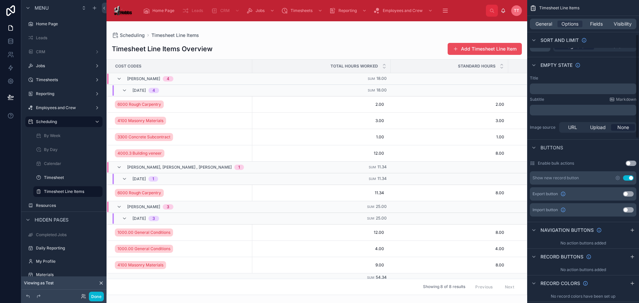
scroll to position [100, 0]
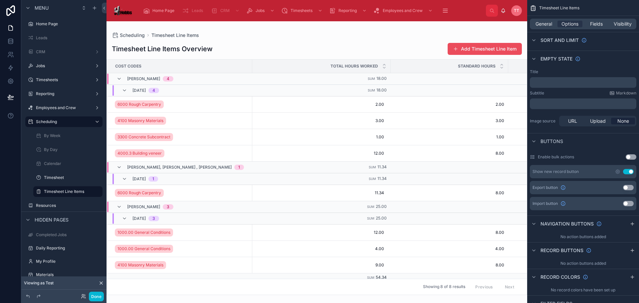
click at [626, 188] on button "Use setting" at bounding box center [628, 187] width 11 height 5
click at [93, 298] on button "Done" at bounding box center [96, 297] width 15 height 10
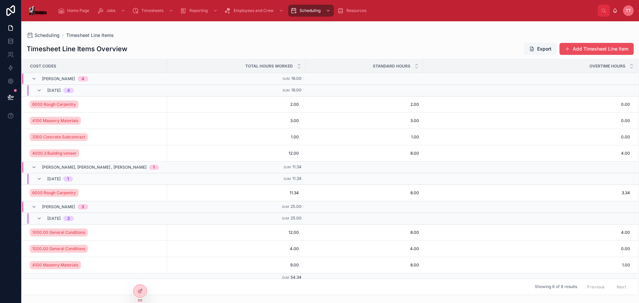
click at [543, 49] on button "Export" at bounding box center [540, 49] width 33 height 12
click at [141, 278] on icon at bounding box center [140, 276] width 5 height 5
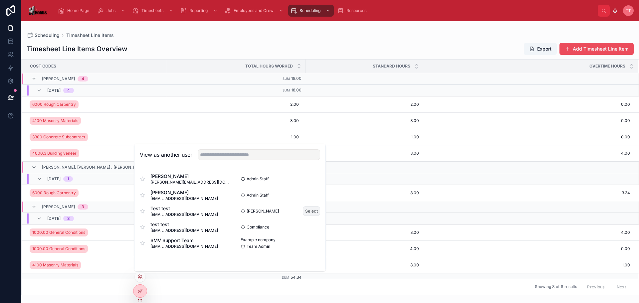
click at [306, 209] on button "Select" at bounding box center [311, 211] width 17 height 10
click at [308, 212] on button "Select" at bounding box center [311, 211] width 17 height 10
click at [279, 53] on div "Timesheet Line Items Overview Export Add Timesheet Line Item" at bounding box center [330, 49] width 607 height 13
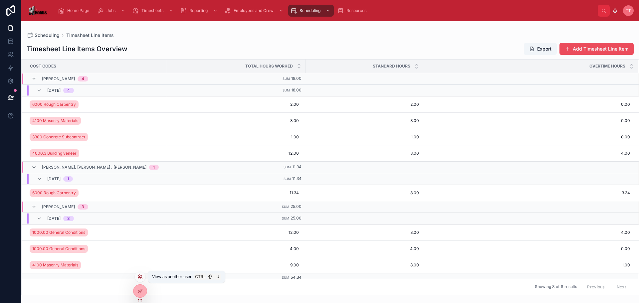
click at [141, 279] on icon at bounding box center [140, 276] width 5 height 5
click at [12, 53] on icon at bounding box center [12, 53] width 1 height 2
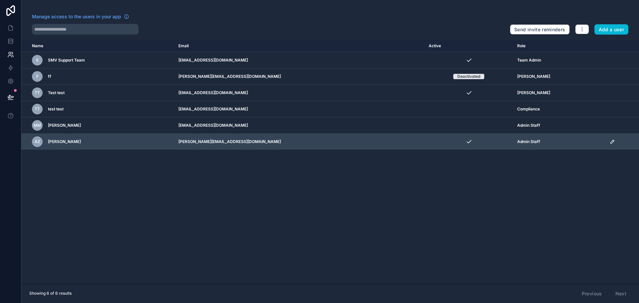
click at [610, 142] on icon "scrollable content" at bounding box center [612, 141] width 5 height 5
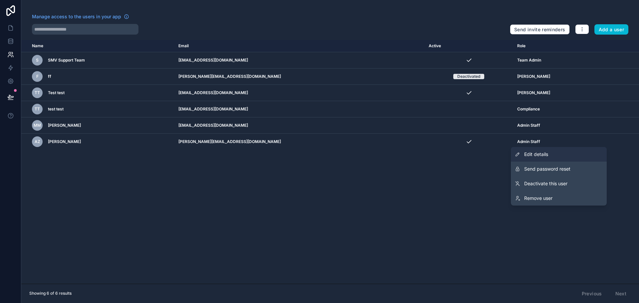
click at [579, 154] on link "Edit details" at bounding box center [559, 154] width 96 height 15
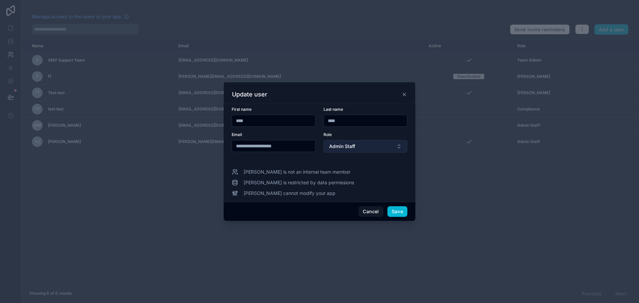
click at [334, 143] on span "Admin Staff" at bounding box center [342, 146] width 26 height 7
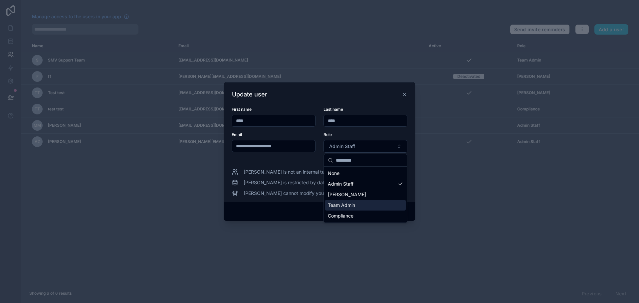
click at [344, 207] on span "Team Admin" at bounding box center [341, 205] width 27 height 7
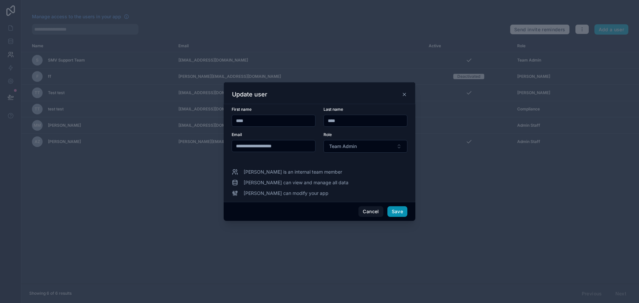
click at [401, 211] on button "Save" at bounding box center [398, 211] width 20 height 11
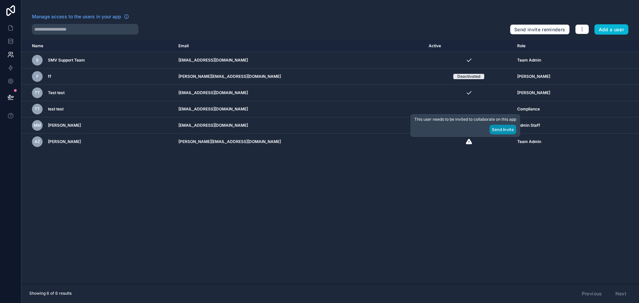
click at [506, 130] on button "Send Invite" at bounding box center [503, 130] width 27 height 10
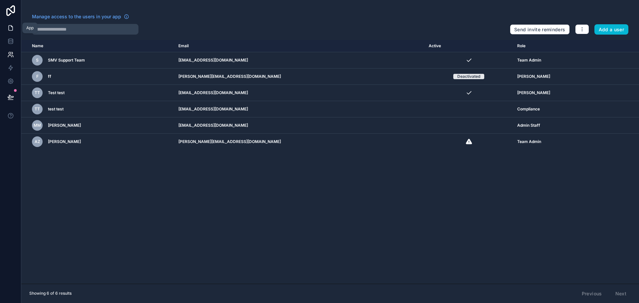
click at [9, 26] on icon at bounding box center [10, 28] width 7 height 7
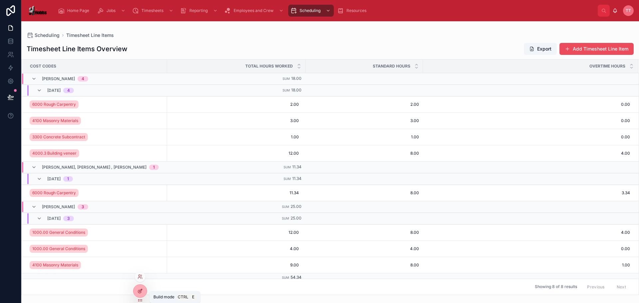
click at [139, 292] on icon at bounding box center [140, 291] width 5 height 5
